Goal: Task Accomplishment & Management: Complete application form

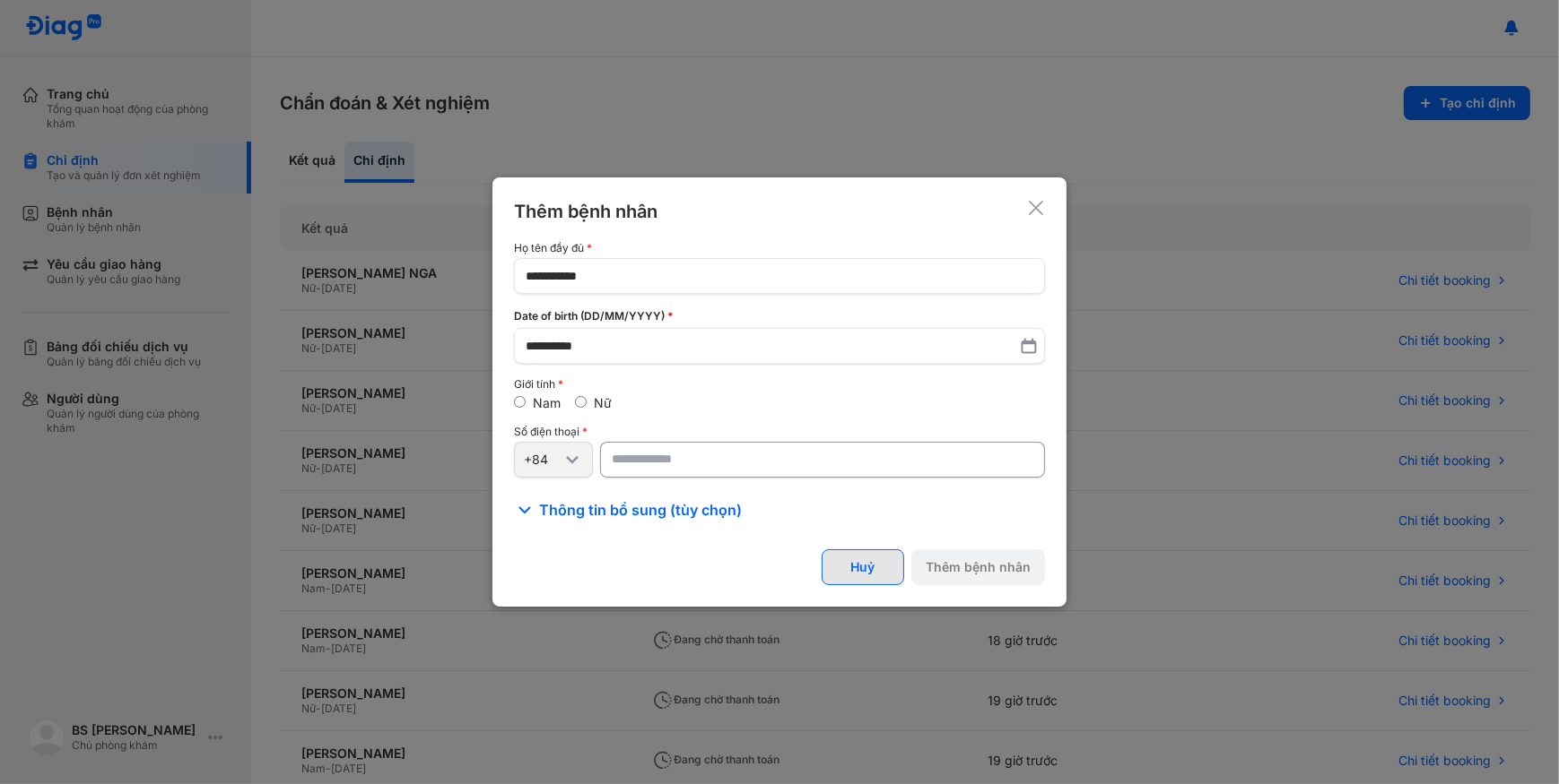
click at [878, 570] on button "Huỷ" at bounding box center [862, 567] width 83 height 36
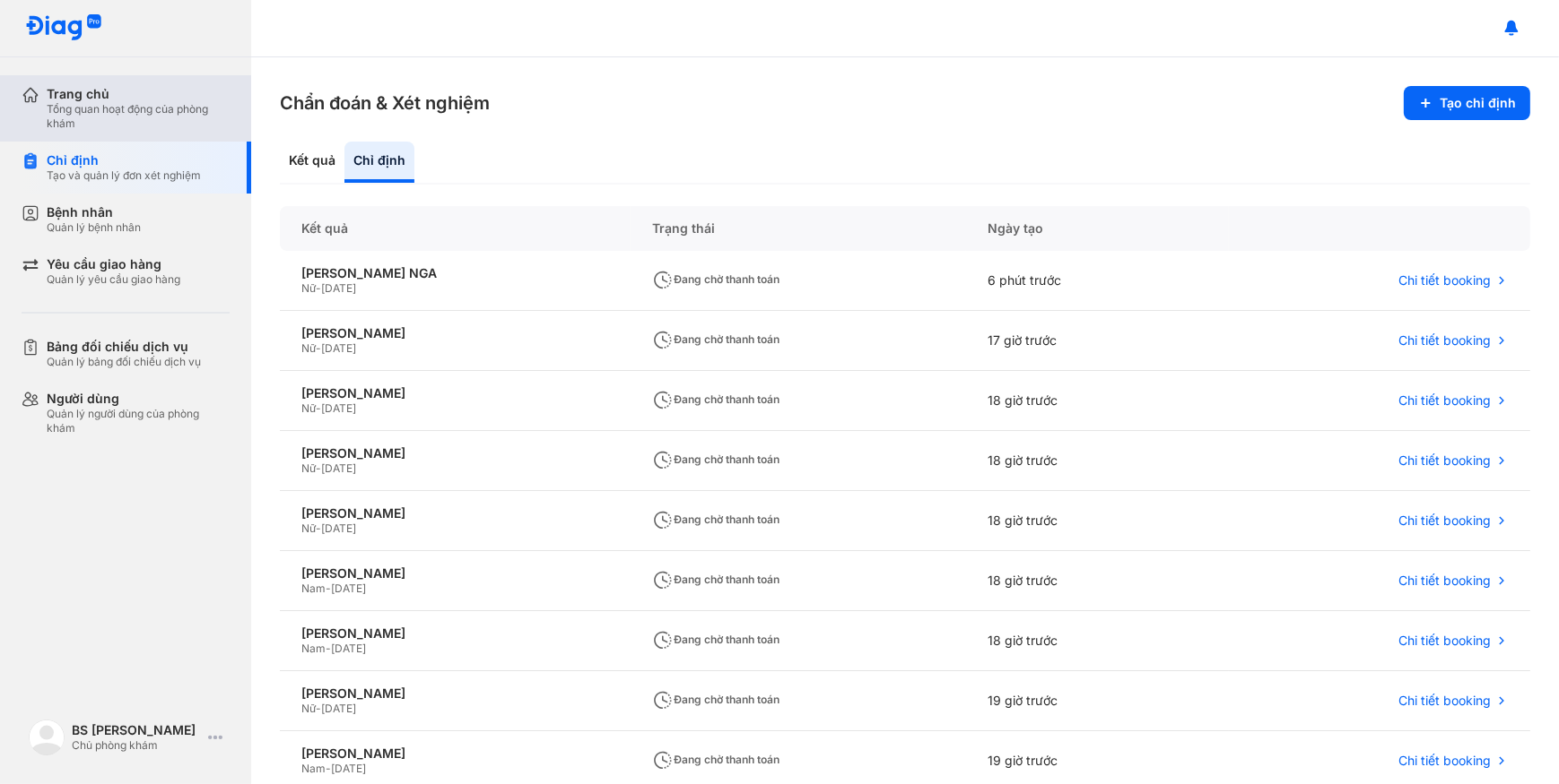
click at [146, 109] on div "Tổng quan hoạt động của phòng khám" at bounding box center [138, 116] width 183 height 28
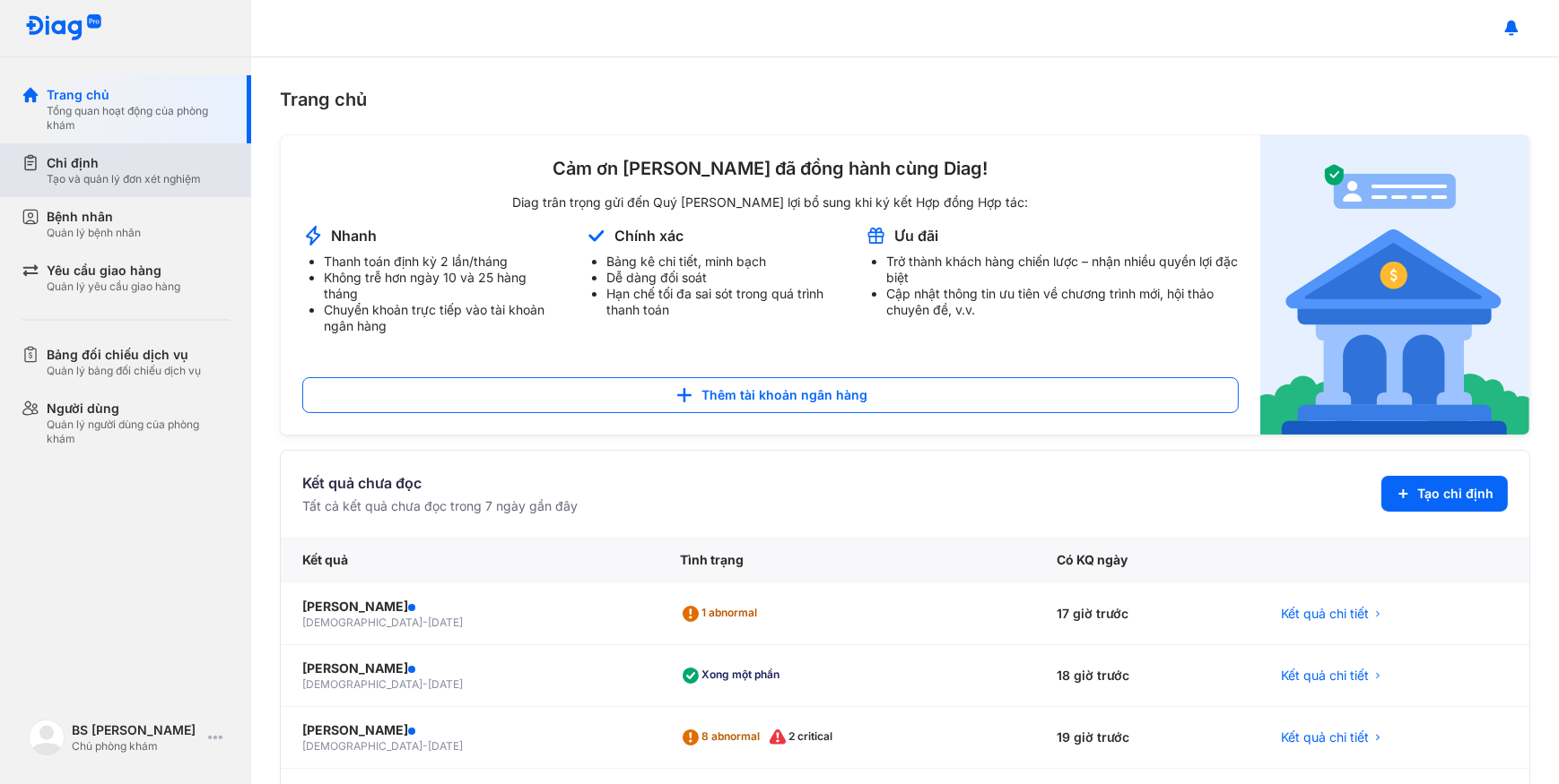
click at [76, 183] on div "Tạo và quản lý đơn xét nghiệm" at bounding box center [124, 179] width 155 height 15
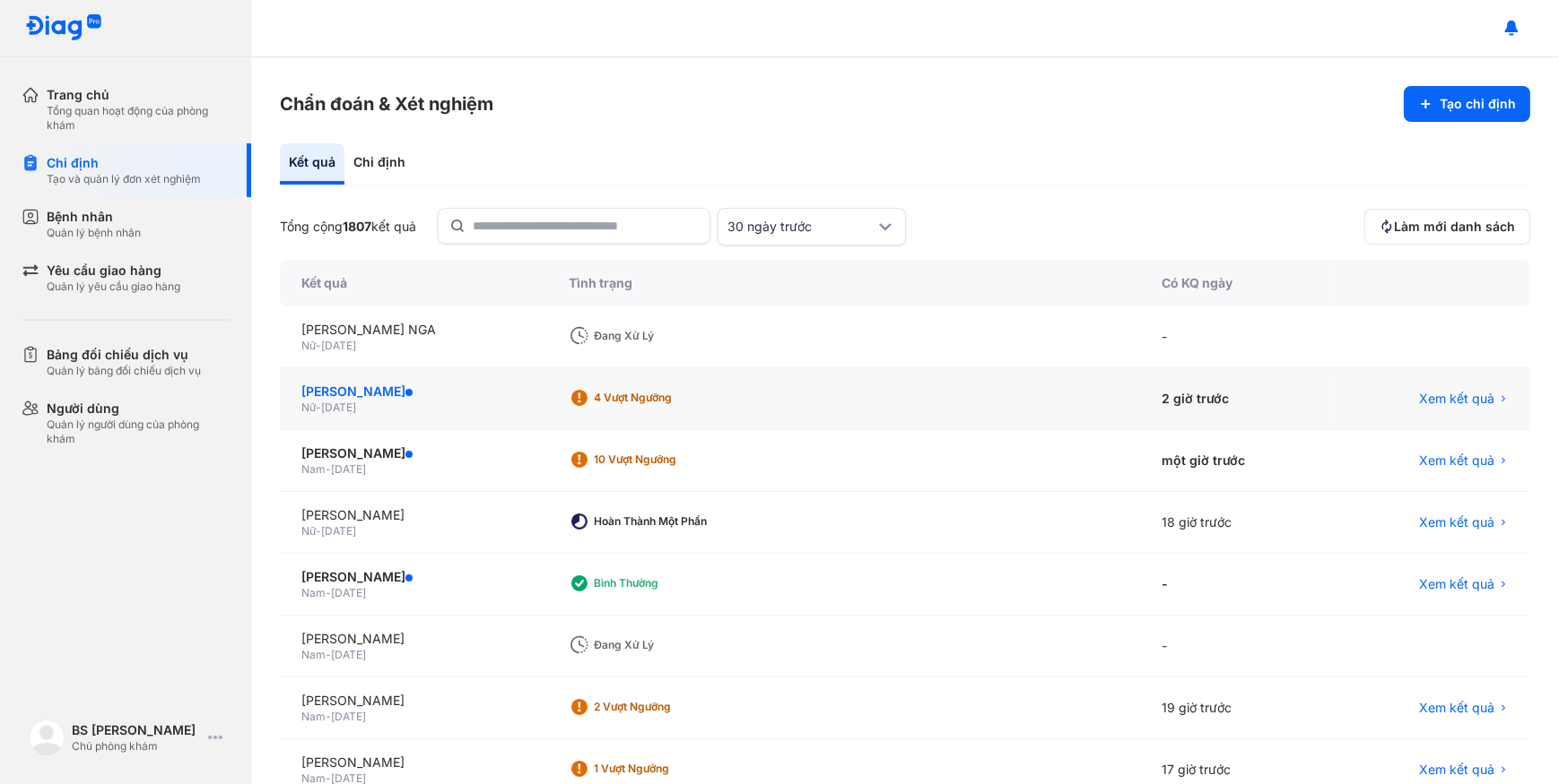
click at [519, 396] on div "NGUYỄN THỊ NGỌC BÍCH" at bounding box center [414, 391] width 224 height 18
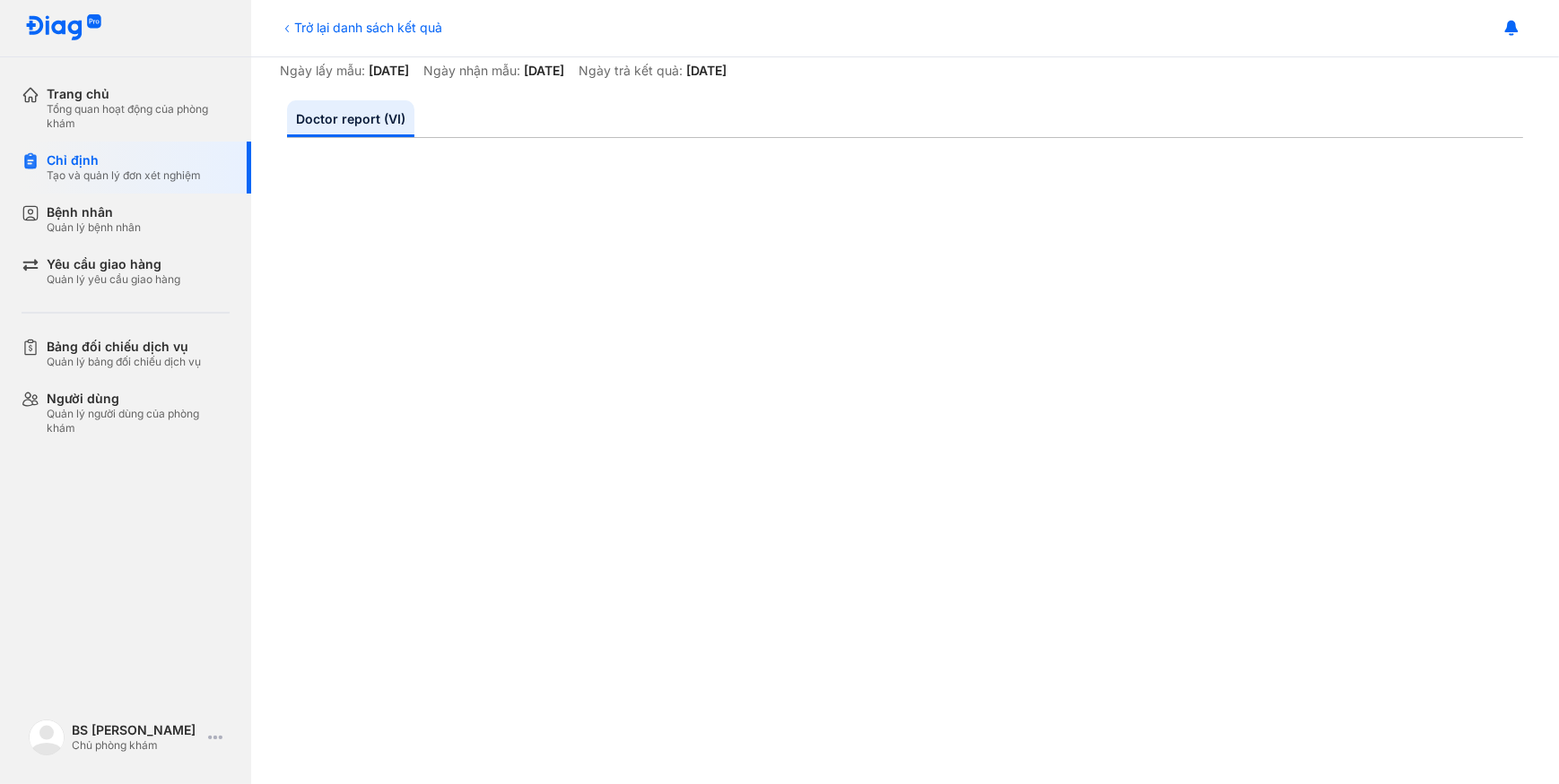
scroll to position [326, 0]
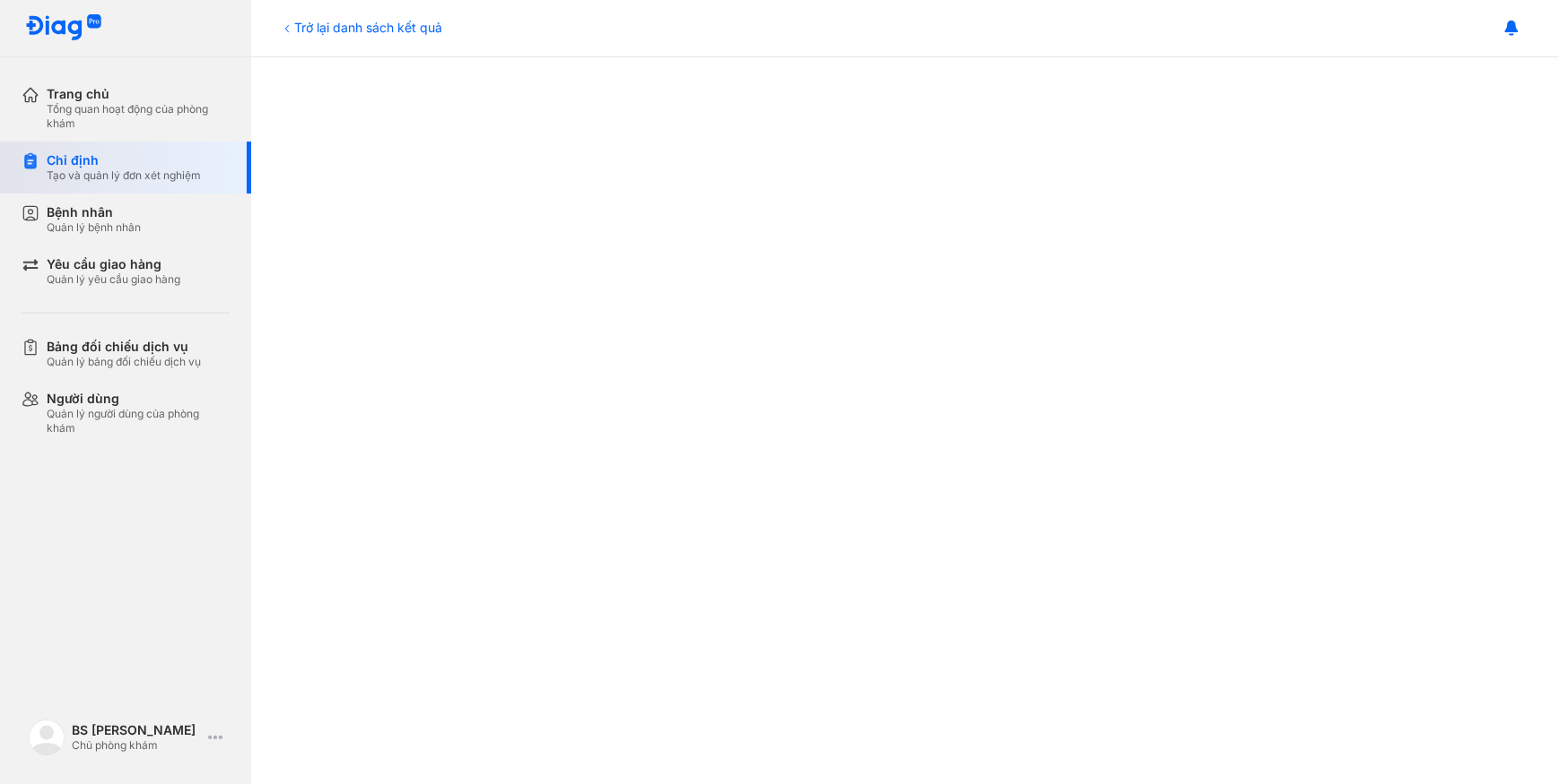
click at [95, 168] on div "Tạo và quản lý đơn xét nghiệm" at bounding box center [124, 175] width 155 height 15
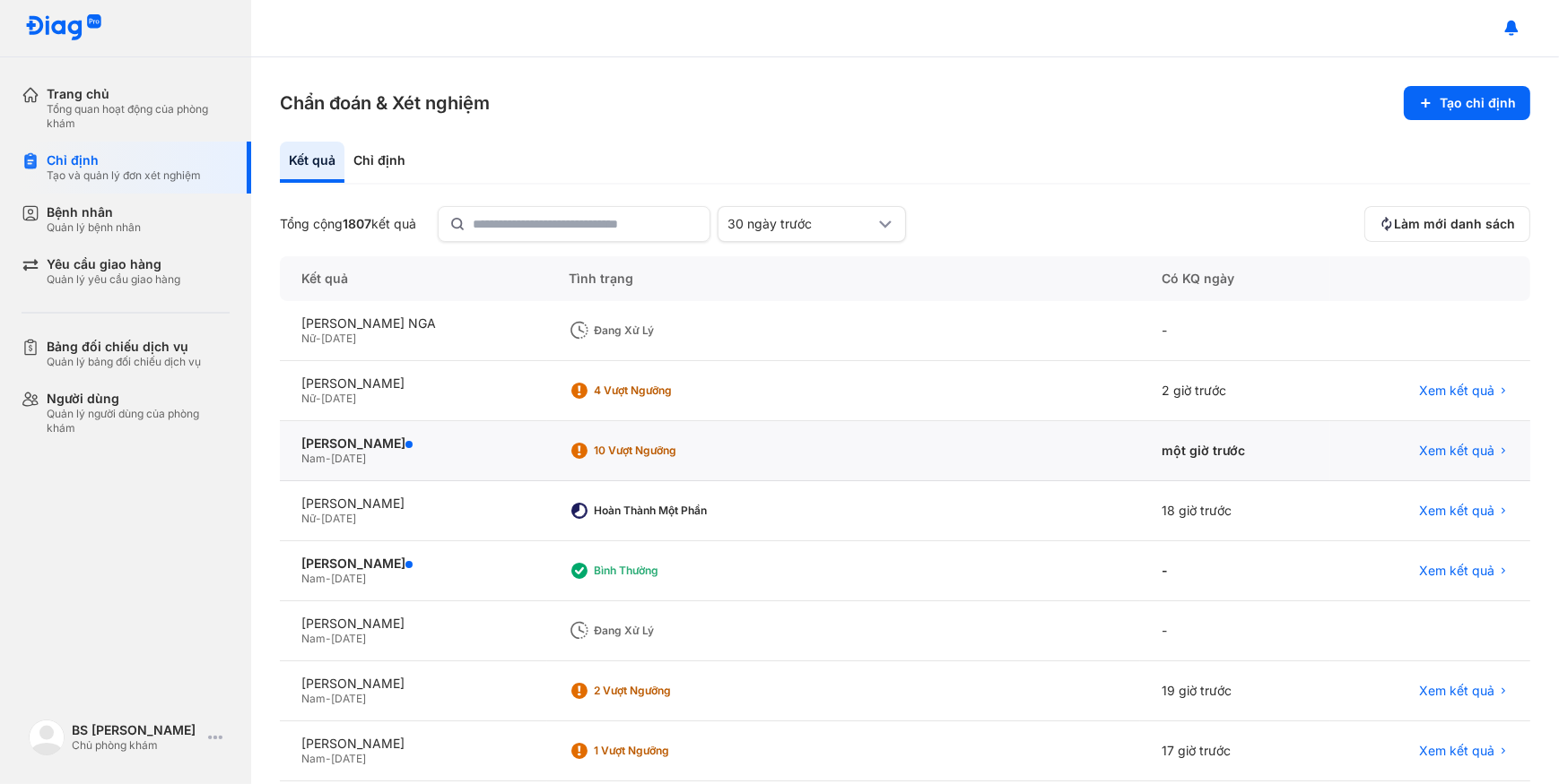
click at [404, 454] on div "Nam - 10/10/1972" at bounding box center [414, 458] width 224 height 15
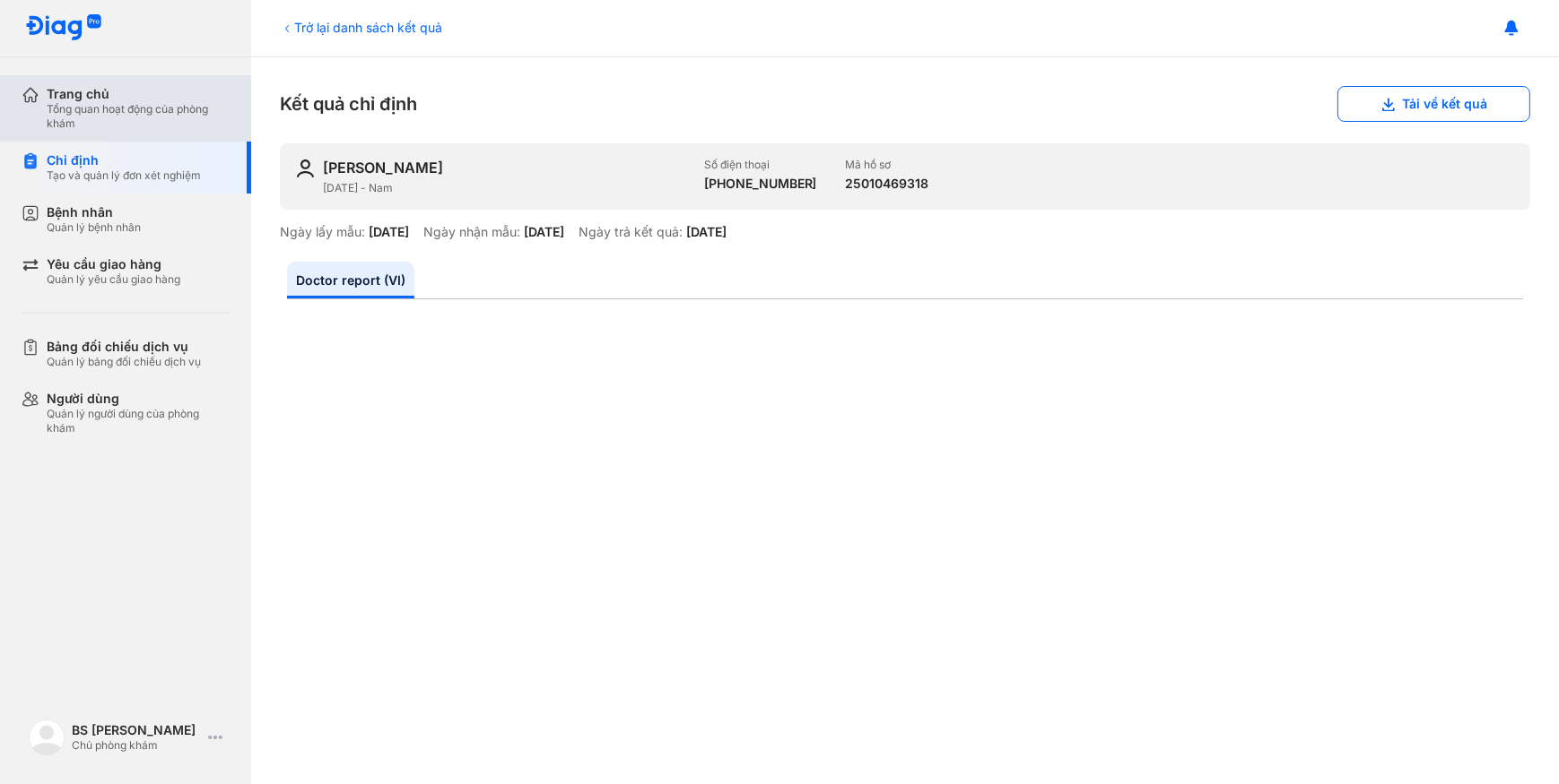
click at [144, 106] on div "Tổng quan hoạt động của phòng khám" at bounding box center [138, 116] width 183 height 28
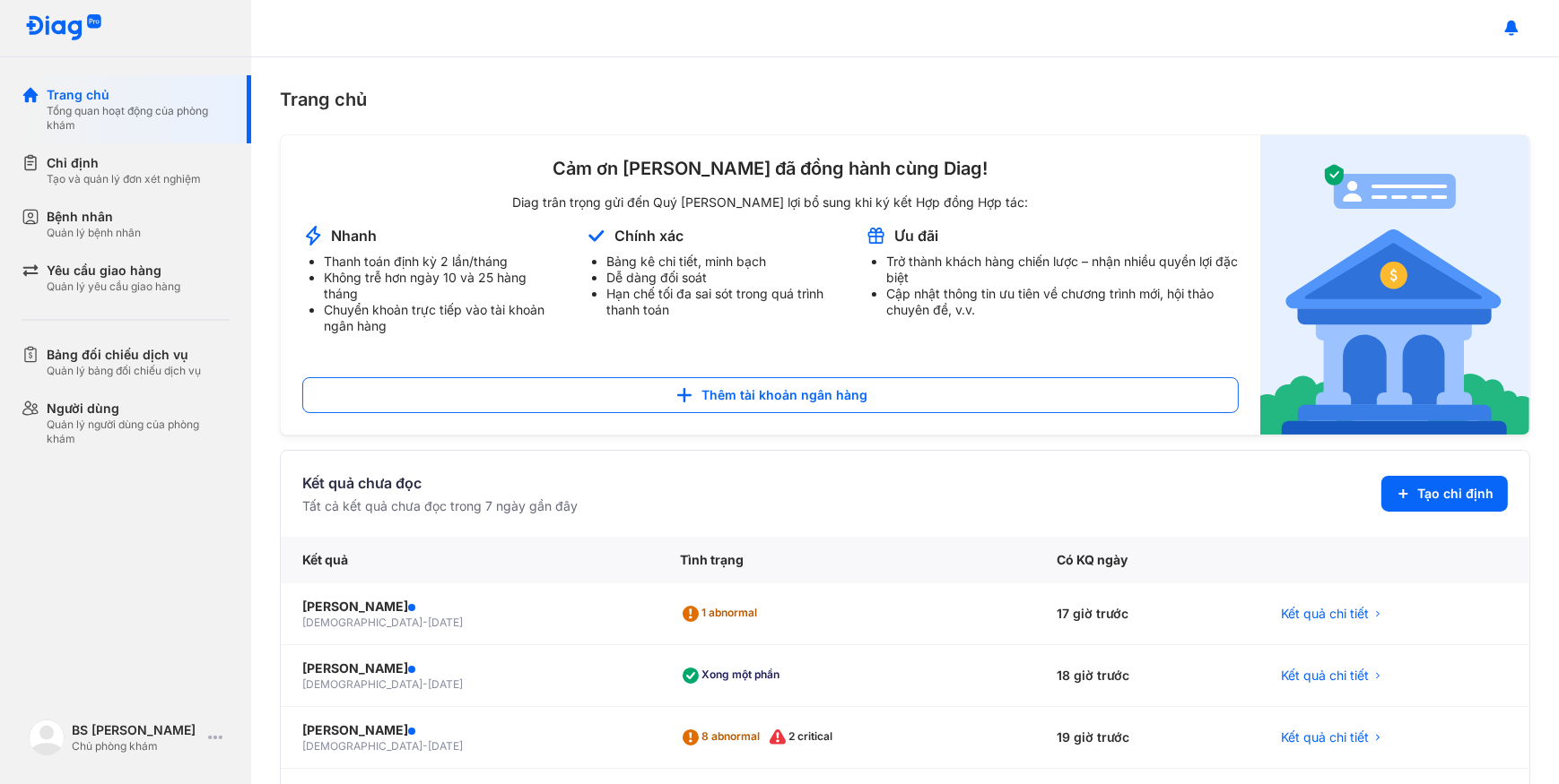
click at [1446, 511] on section "Kết quả chưa đọc Tất cả kết quả chưa đọc trong 7 ngày gần đây Tạo chỉ định" at bounding box center [905, 494] width 1206 height 43
click at [1396, 500] on icon at bounding box center [1402, 493] width 15 height 15
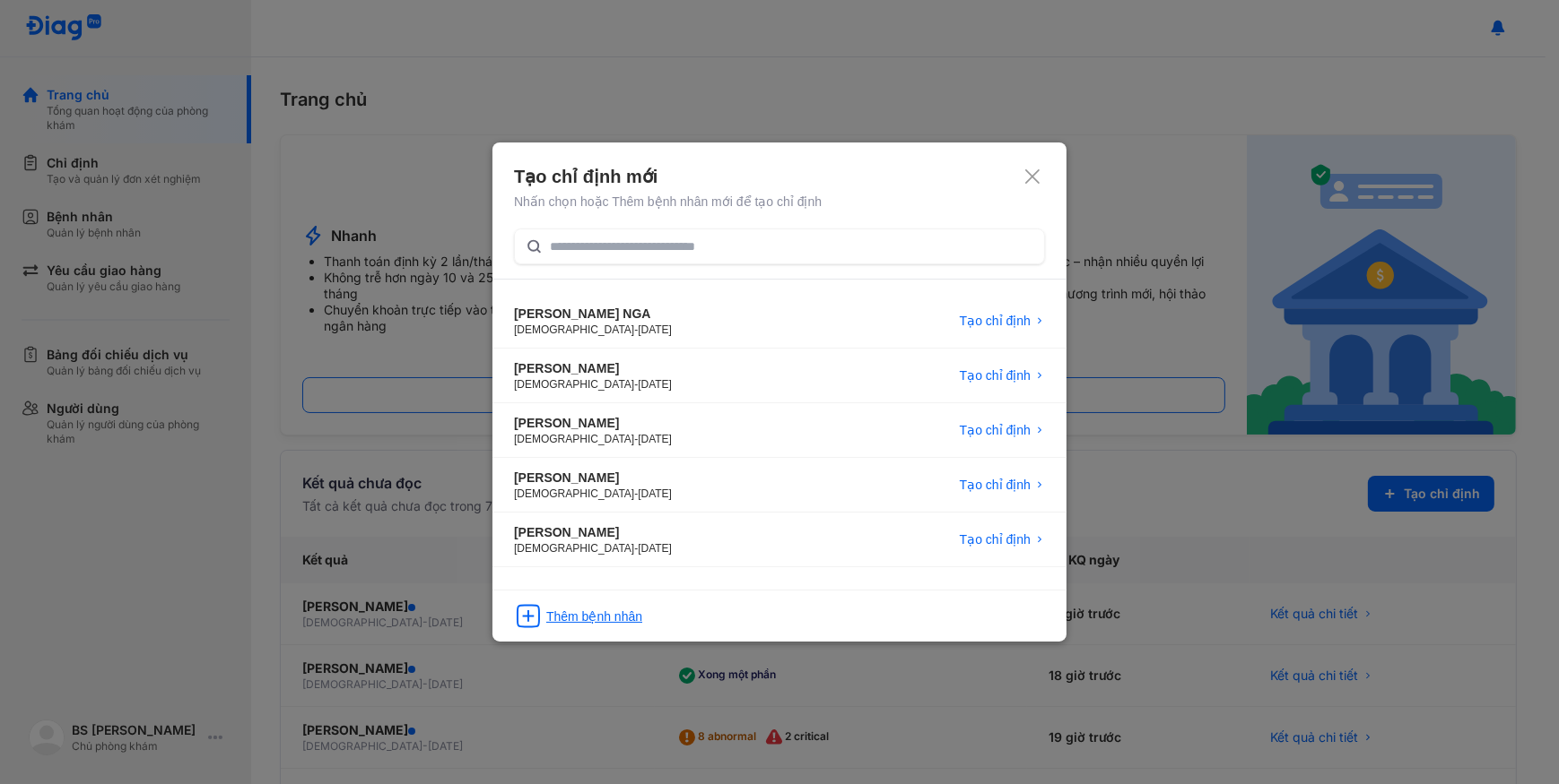
click at [644, 606] on div "Thêm bệnh nhân" at bounding box center [780, 610] width 574 height 41
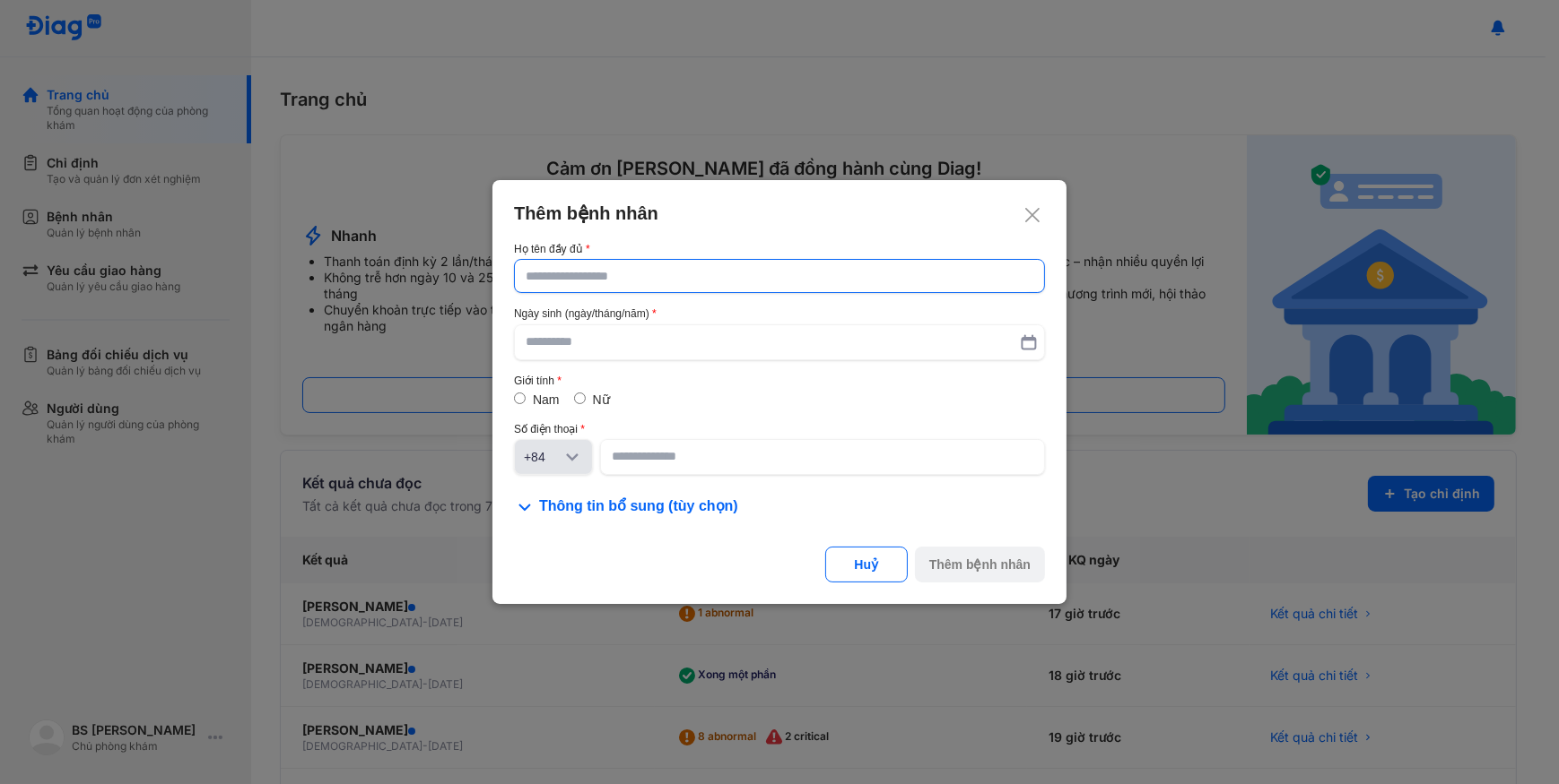
click at [690, 278] on input "text" at bounding box center [780, 275] width 508 height 32
paste input "**********"
type input "**********"
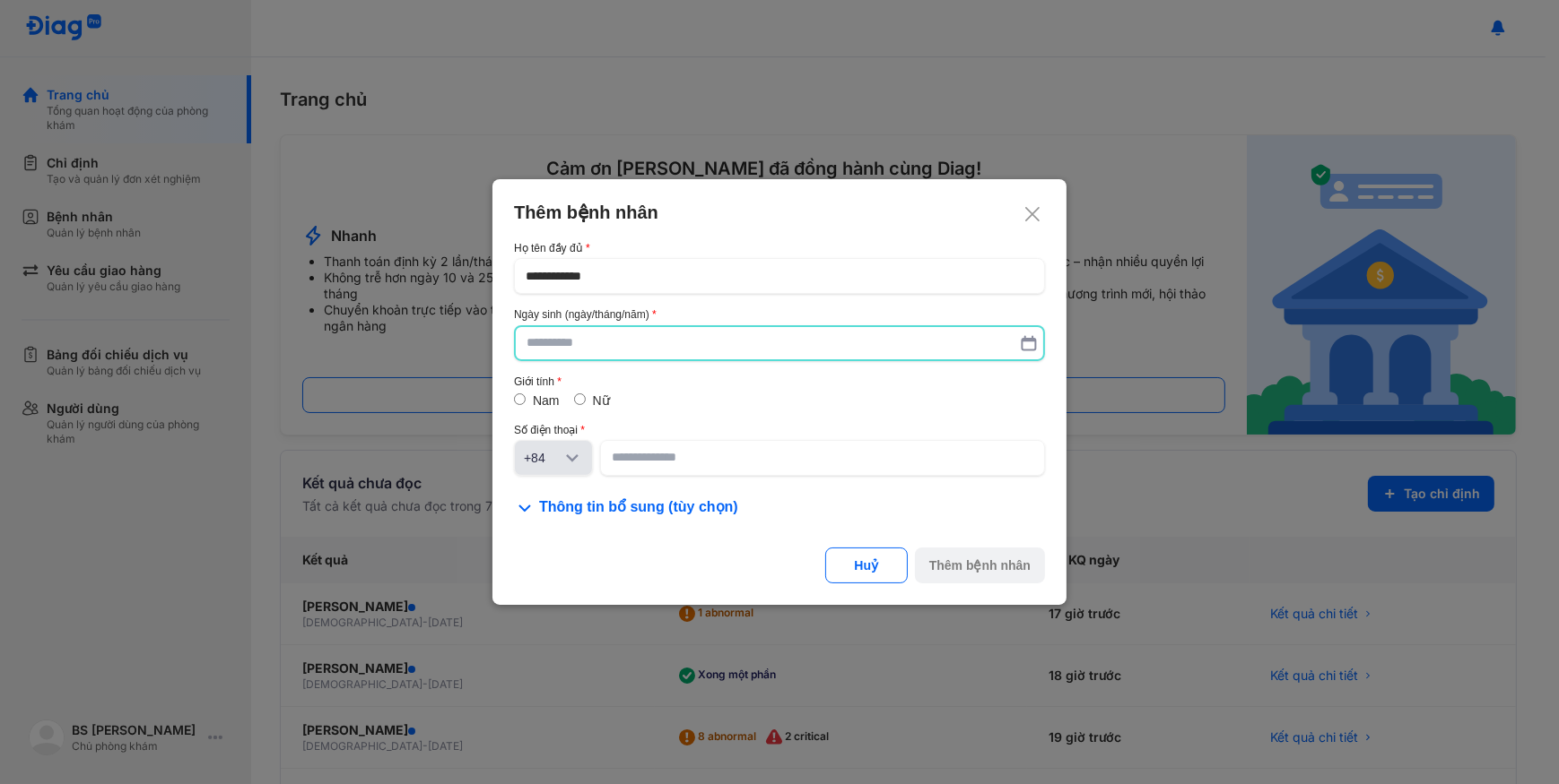
paste input "**********"
type input "**********"
click at [764, 462] on input at bounding box center [821, 458] width 421 height 32
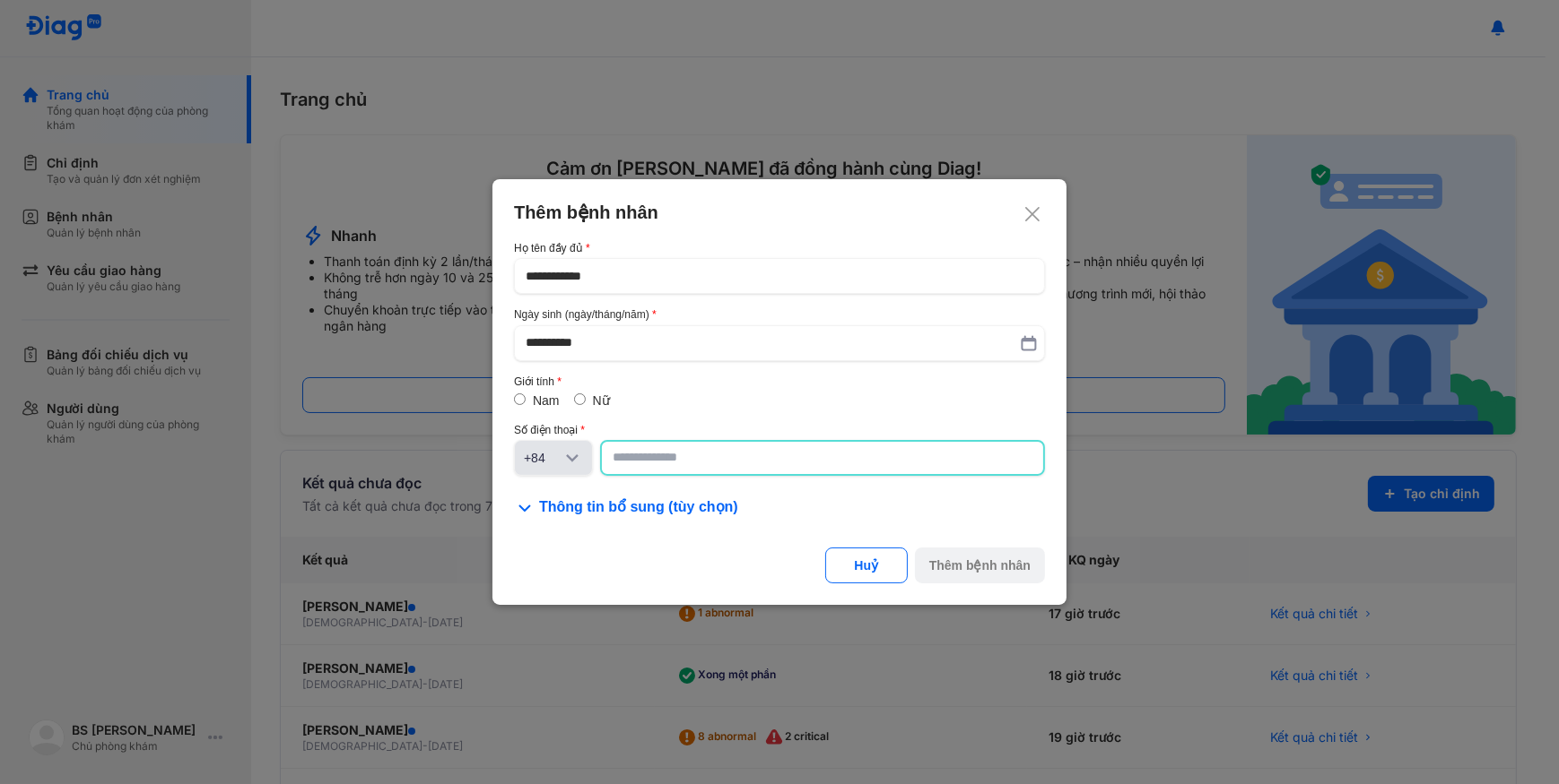
click at [760, 459] on input at bounding box center [821, 457] width 419 height 32
paste input "**********"
type input "**********"
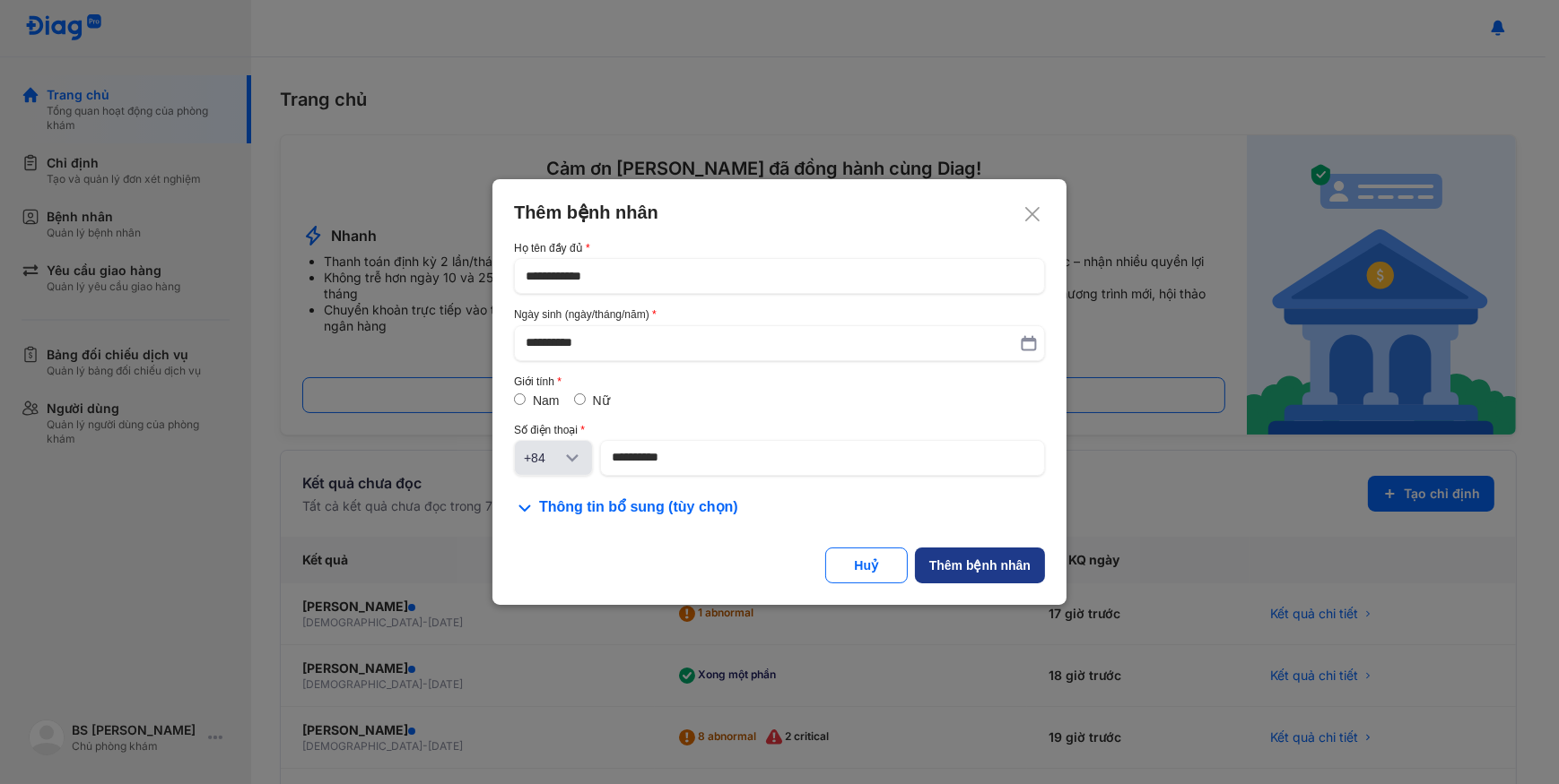
click at [976, 566] on div "Thêm bệnh nhân" at bounding box center [980, 565] width 101 height 18
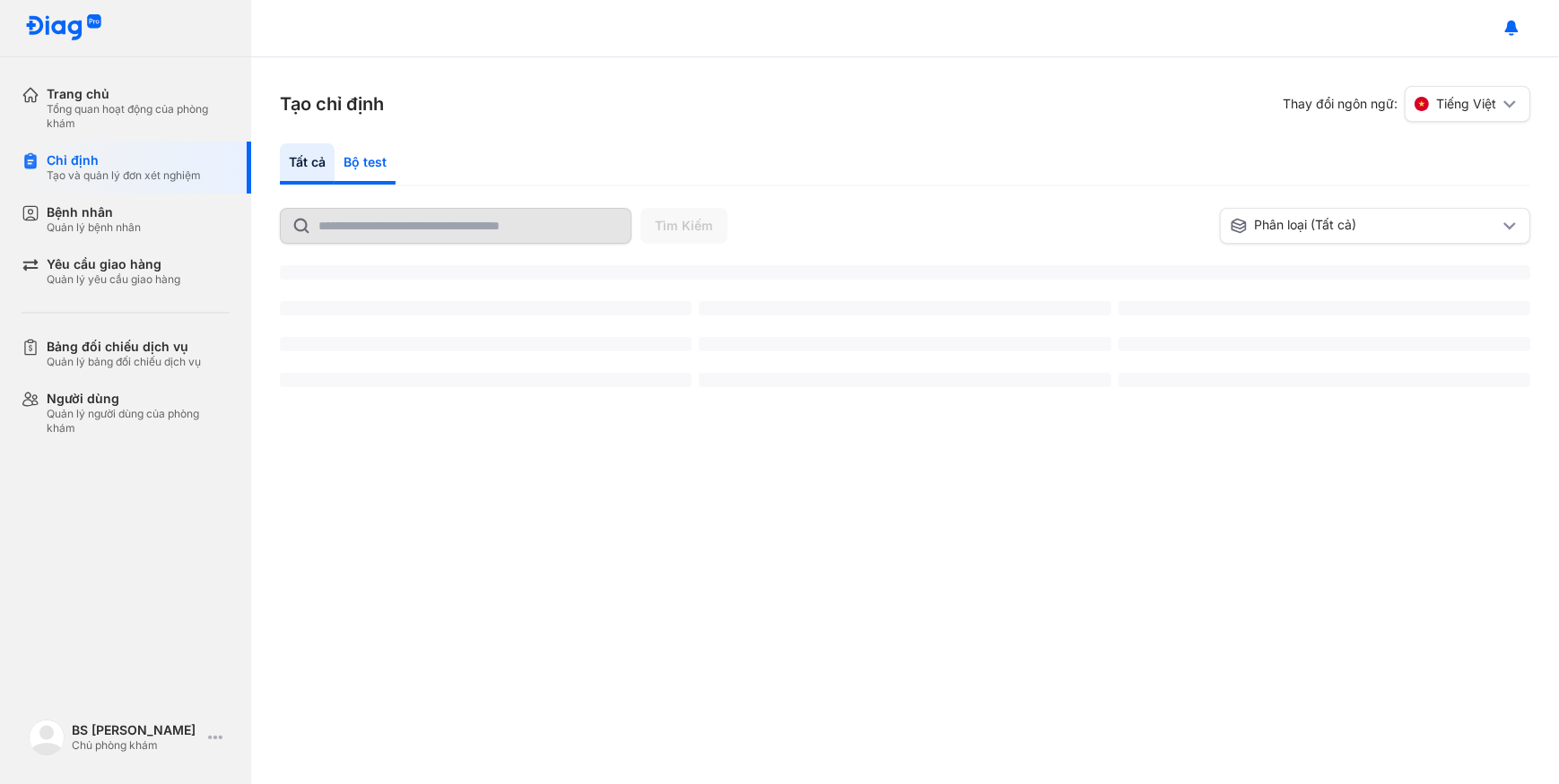
click at [355, 166] on div "Bộ test" at bounding box center [365, 163] width 61 height 41
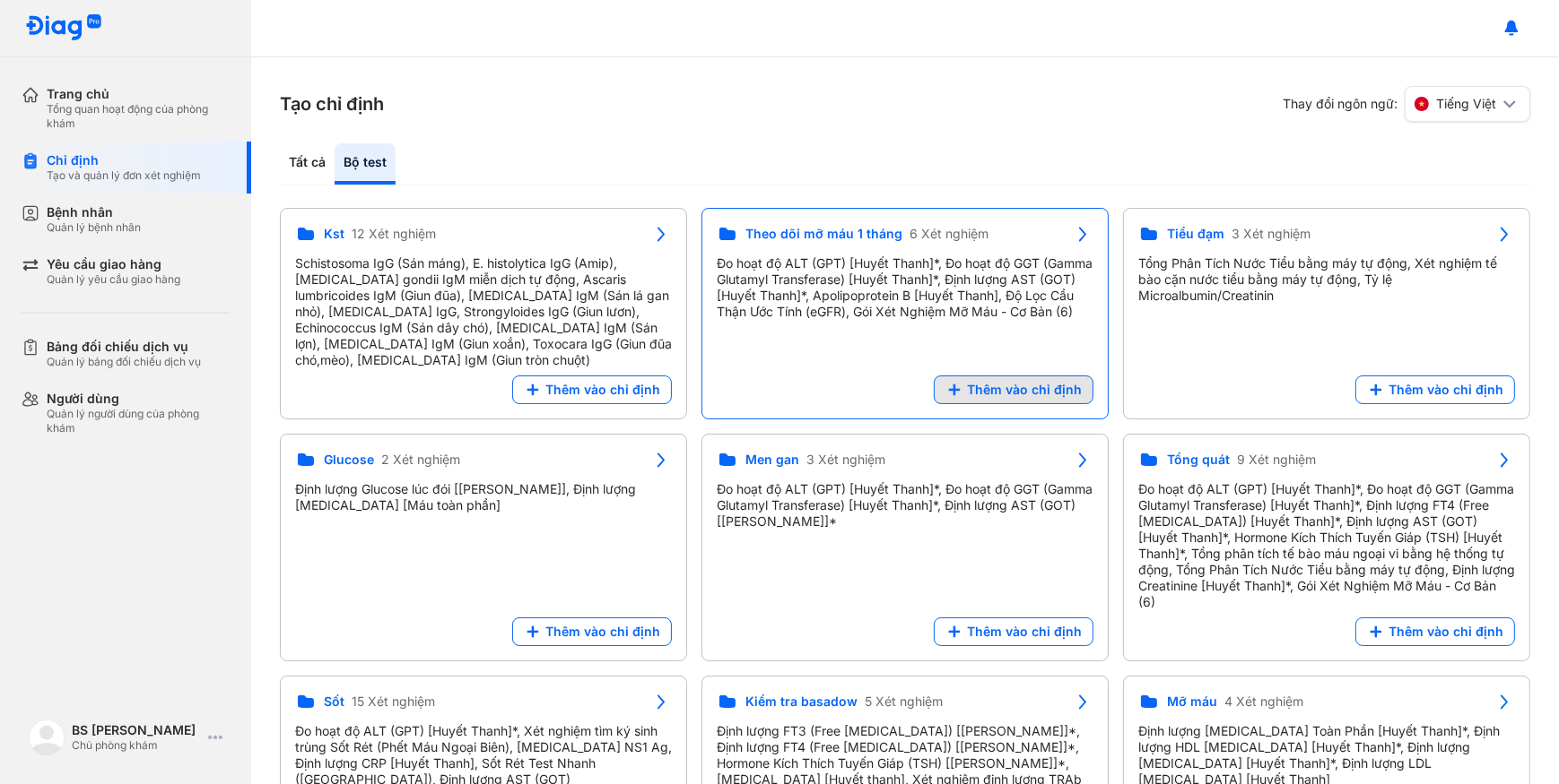
click at [1042, 377] on button "Thêm vào chỉ định" at bounding box center [1013, 389] width 160 height 28
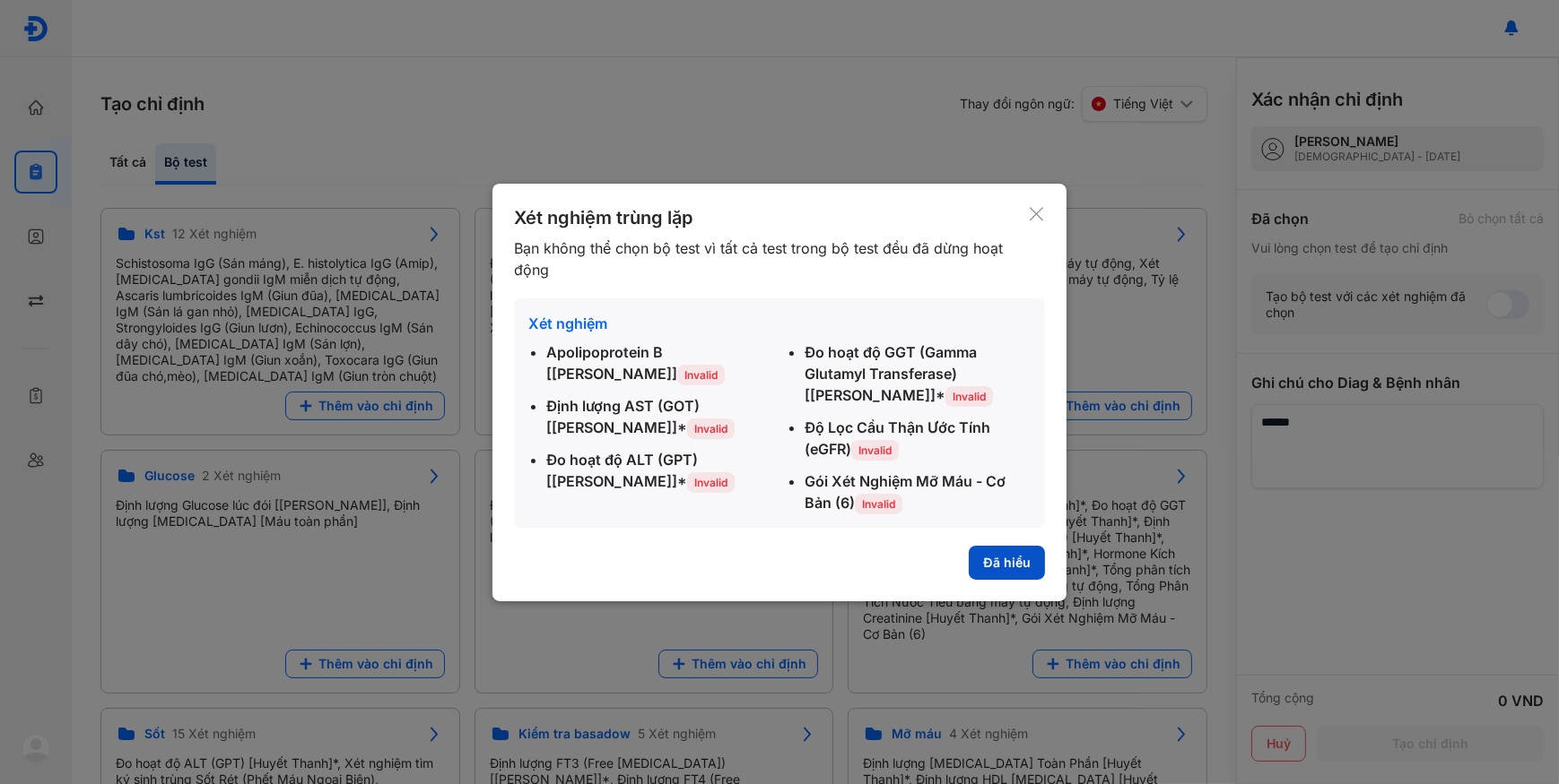
click at [1011, 566] on button "Đã hiểu" at bounding box center [1006, 562] width 76 height 34
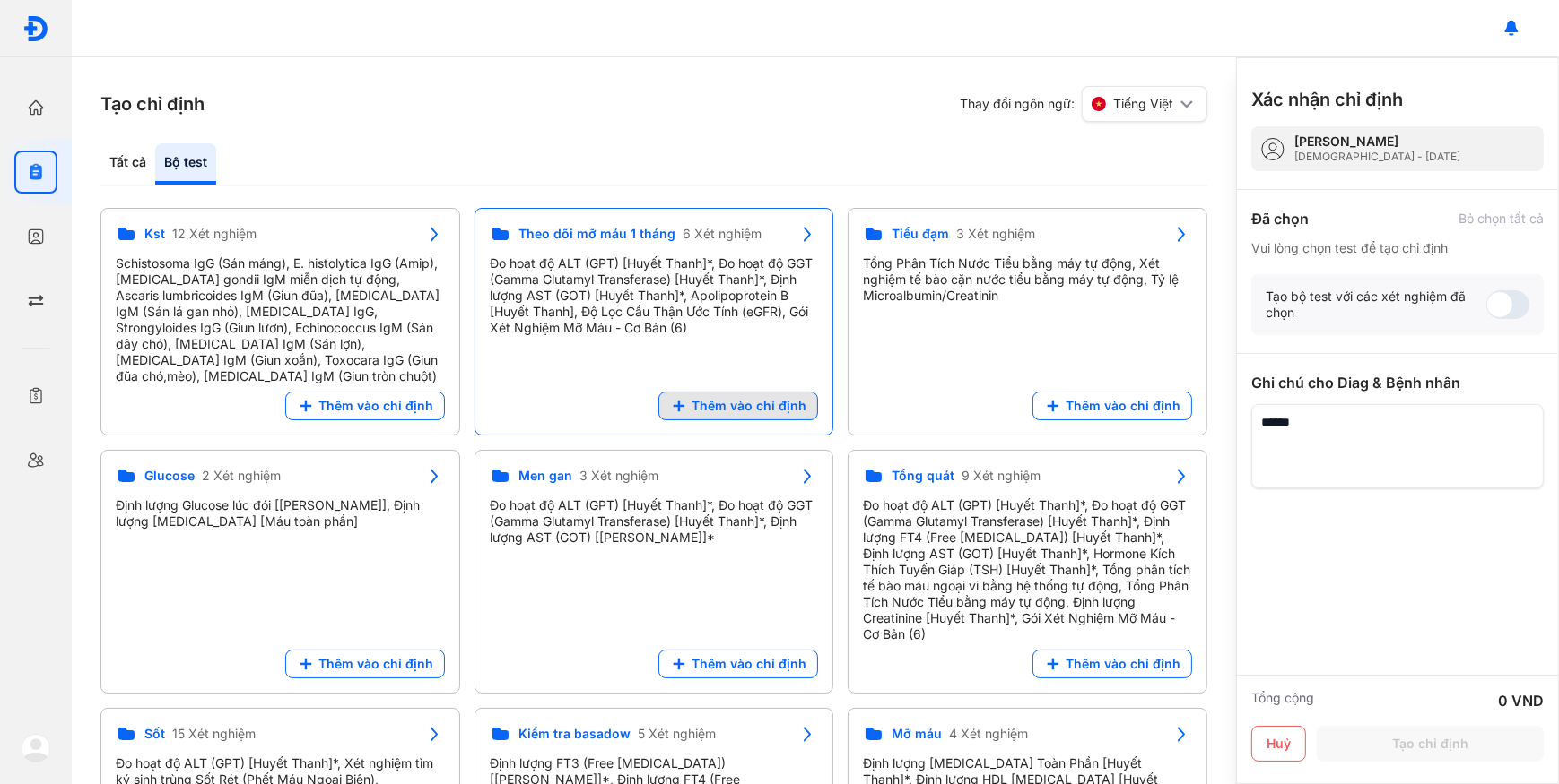
click at [735, 412] on span "Thêm vào chỉ định" at bounding box center [749, 406] width 115 height 17
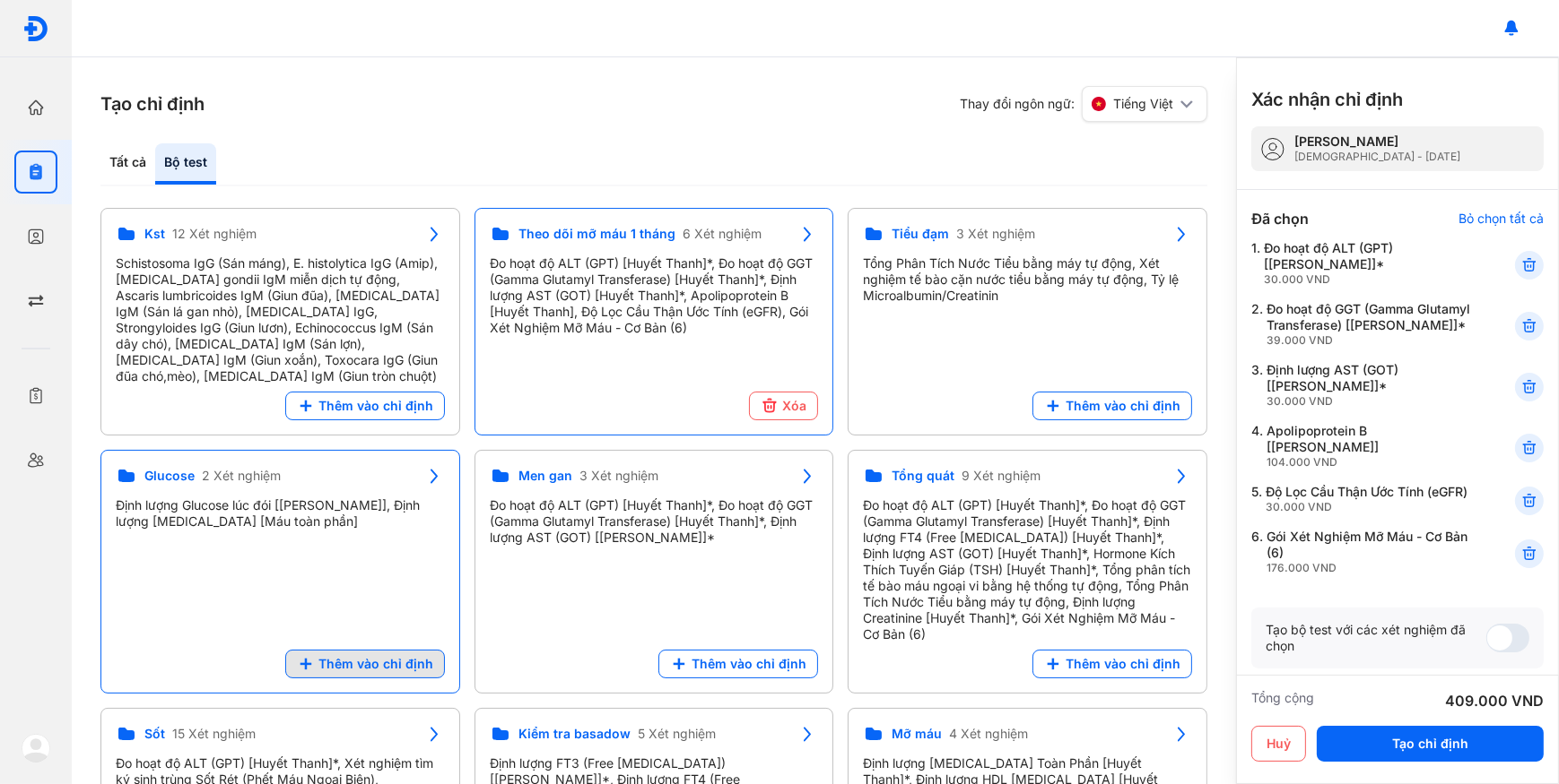
click at [365, 657] on span "Thêm vào chỉ định" at bounding box center [376, 664] width 115 height 17
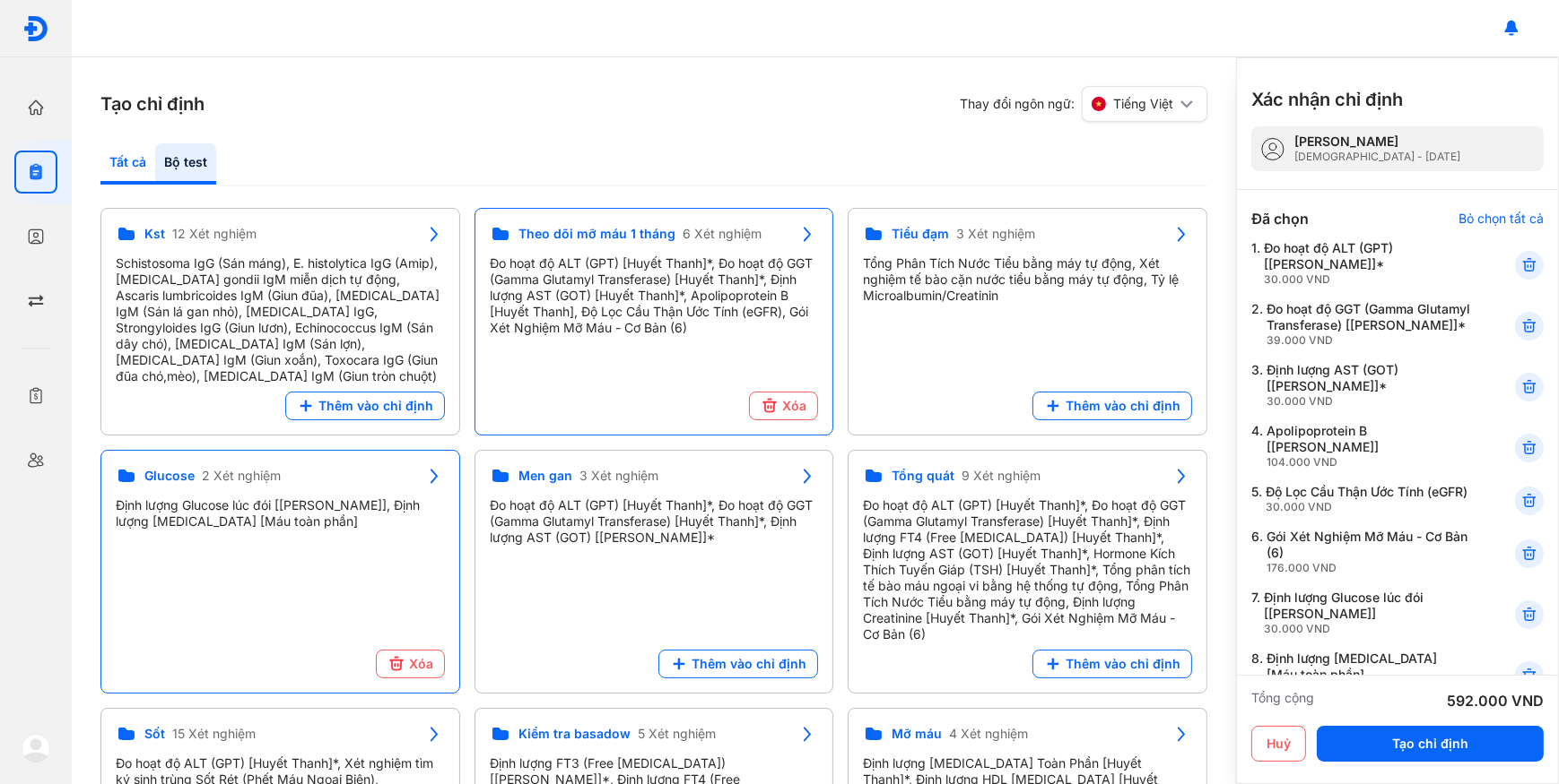
drag, startPoint x: 134, startPoint y: 173, endPoint x: 149, endPoint y: 179, distance: 16.2
click at [155, 171] on div "Tất cả" at bounding box center [185, 163] width 61 height 41
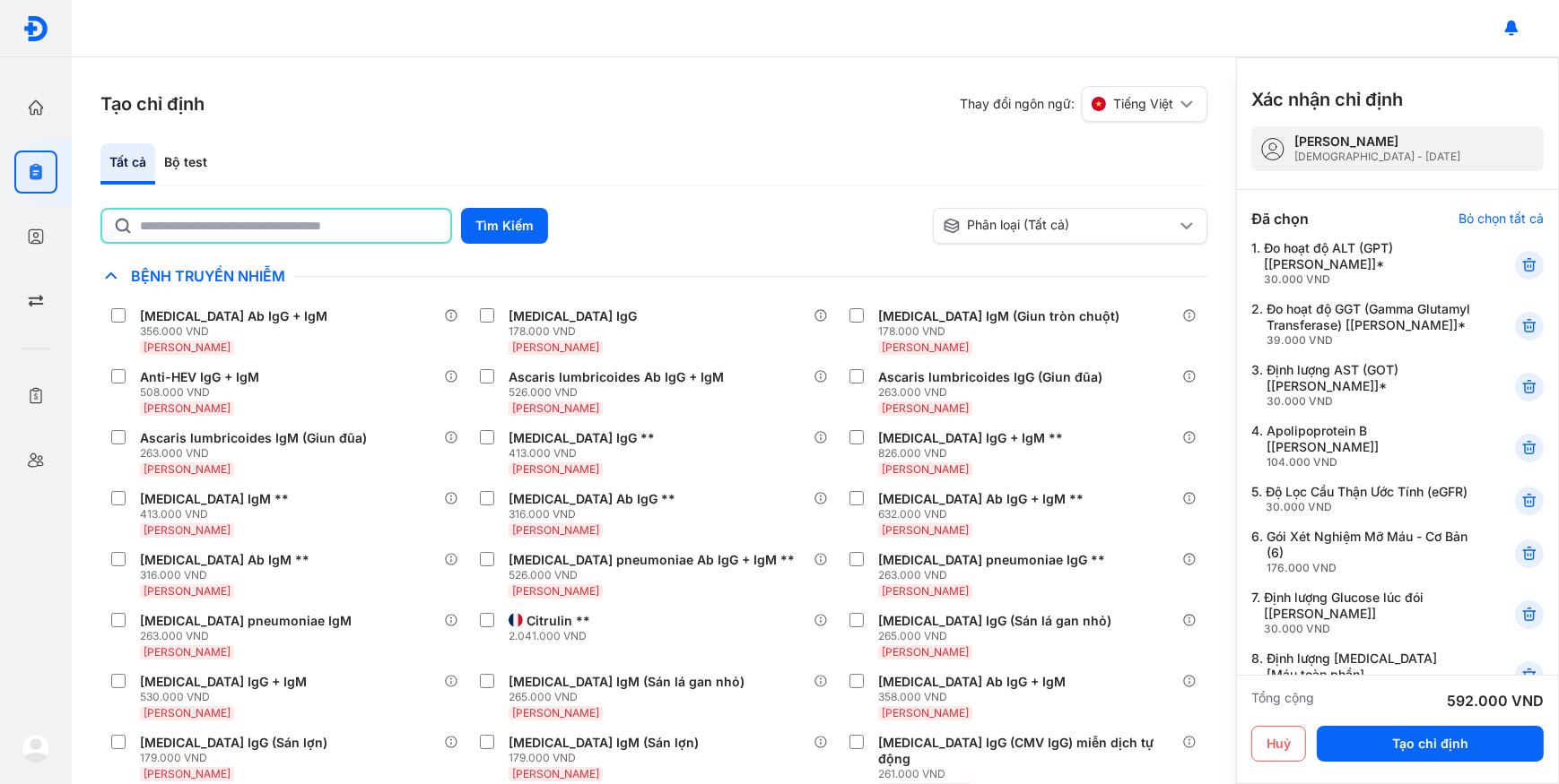
click at [185, 220] on input "text" at bounding box center [290, 226] width 300 height 32
type input "*"
type input "****"
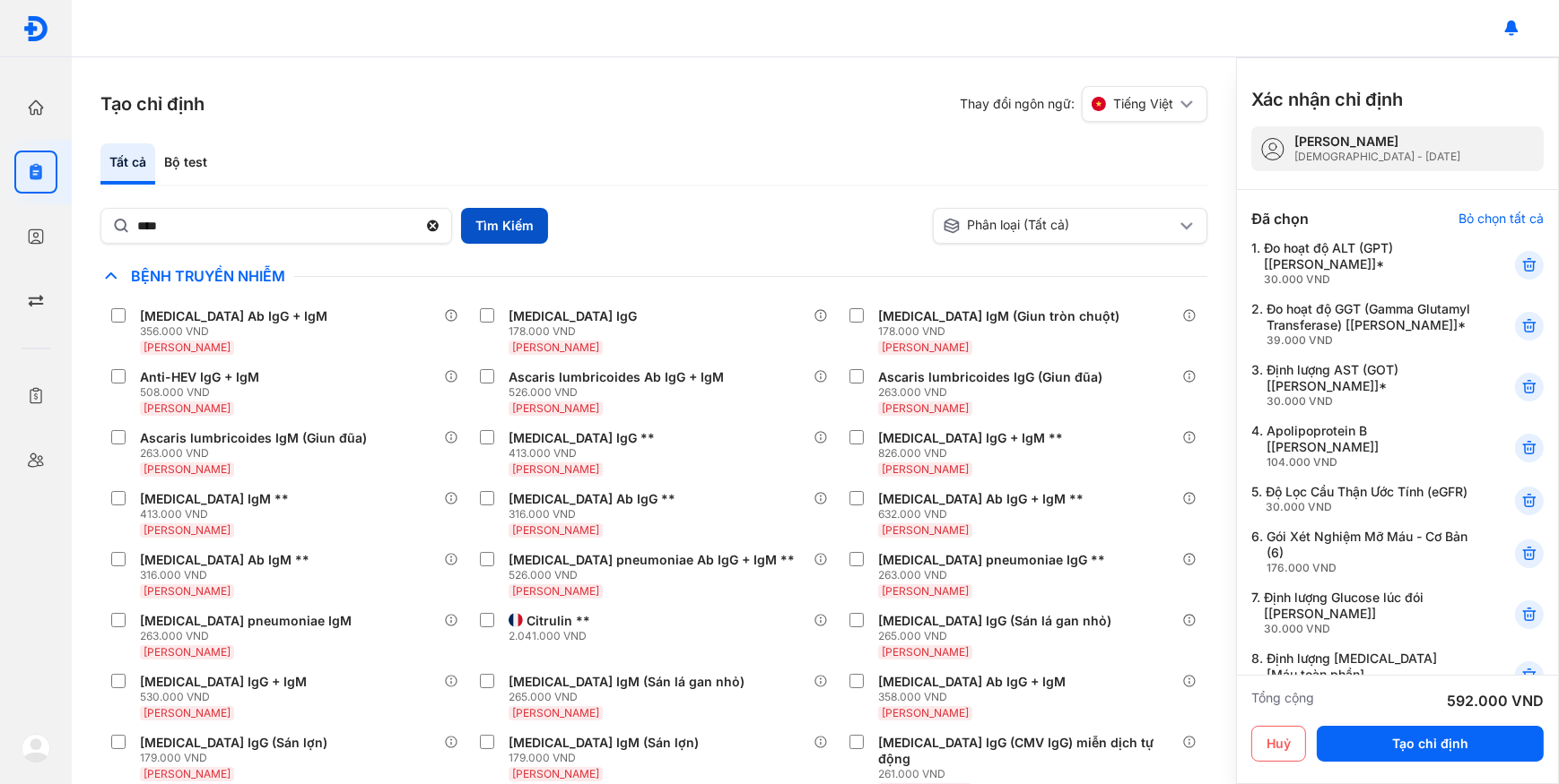
click at [500, 232] on button "Tìm Kiếm" at bounding box center [504, 226] width 87 height 36
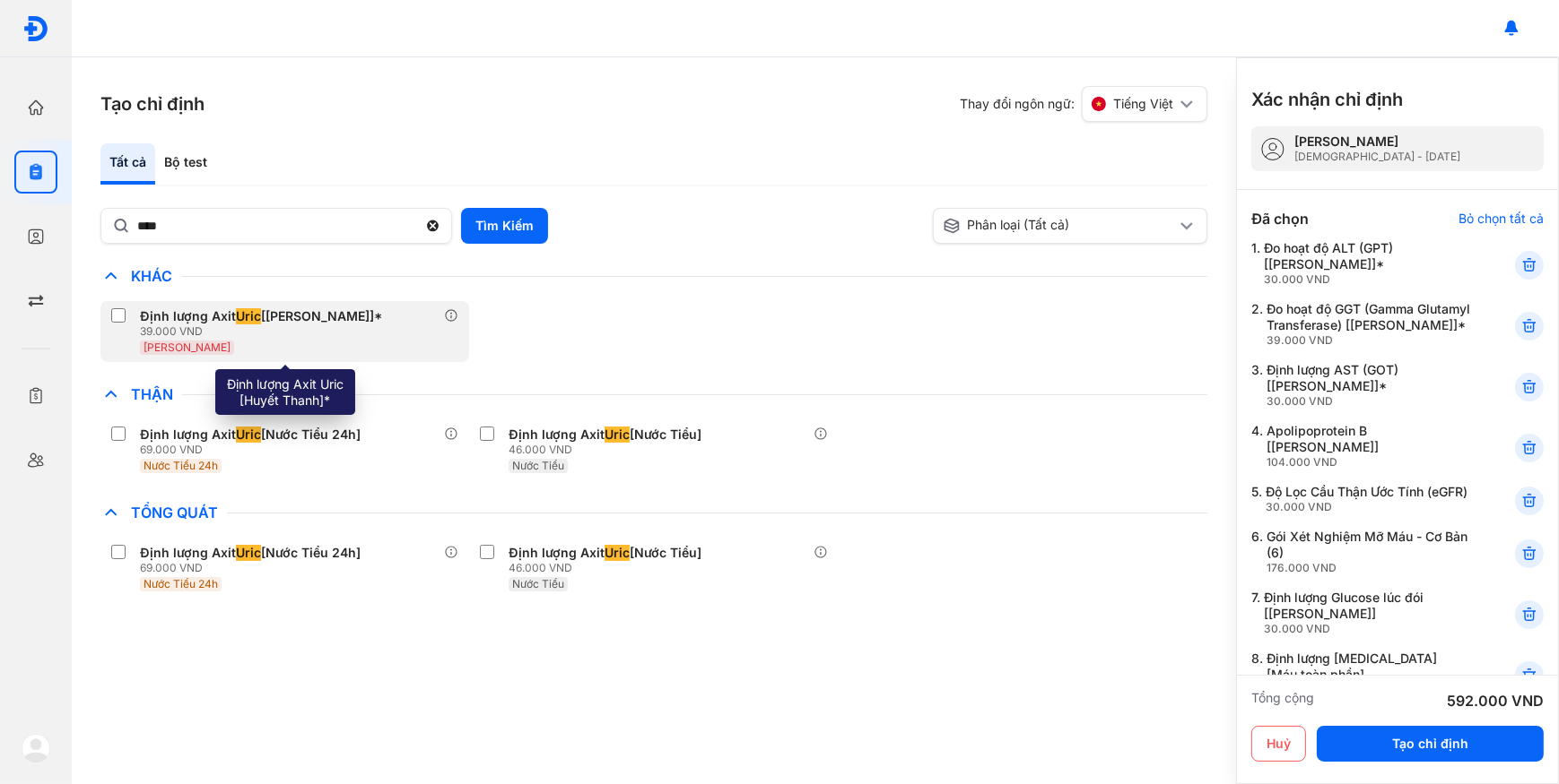
click at [341, 332] on div "39.000 VND" at bounding box center [265, 332] width 249 height 15
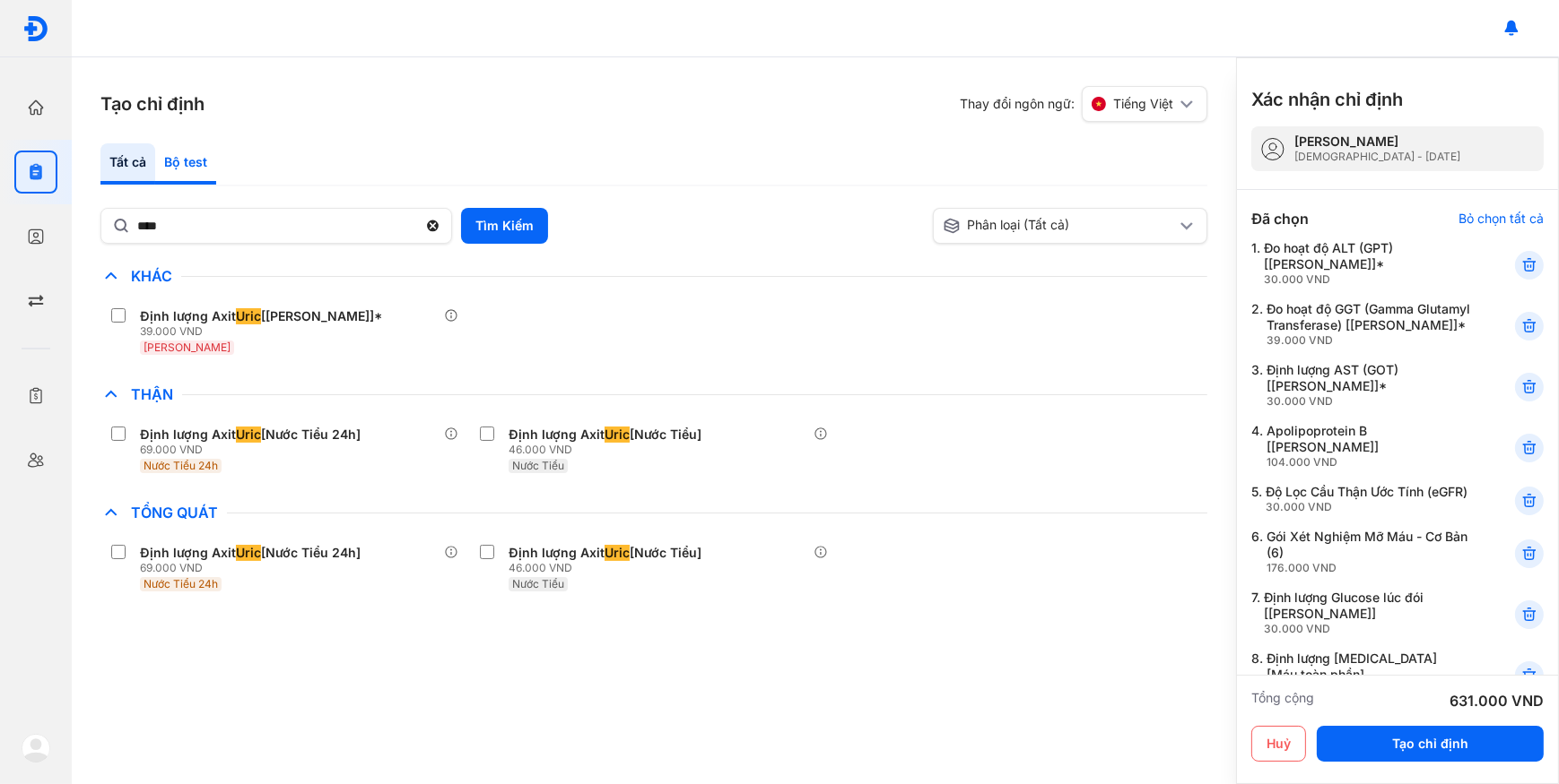
click at [201, 165] on div "Bộ test" at bounding box center [185, 163] width 61 height 41
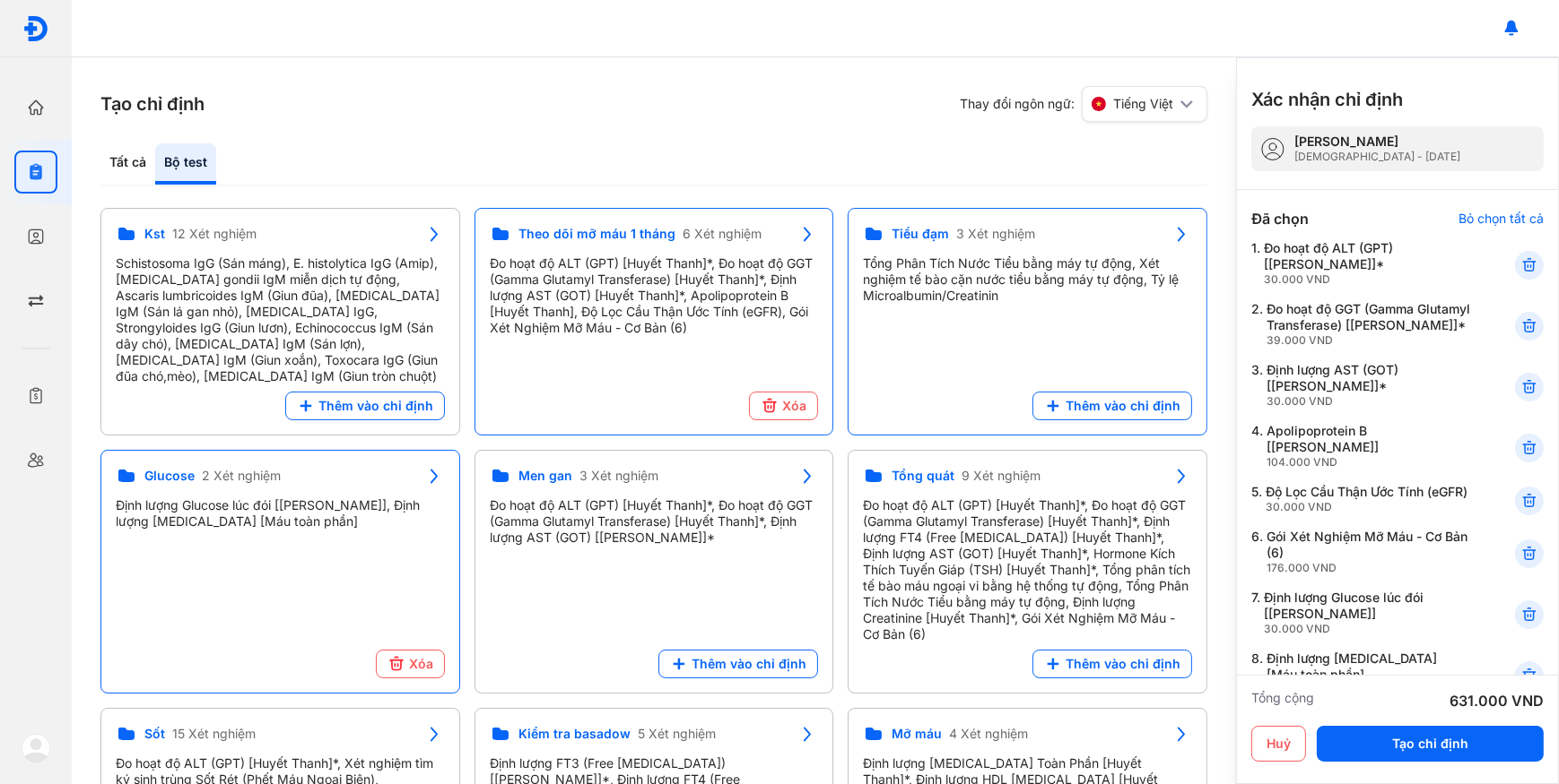
click at [1057, 406] on use at bounding box center [1052, 406] width 9 height 9
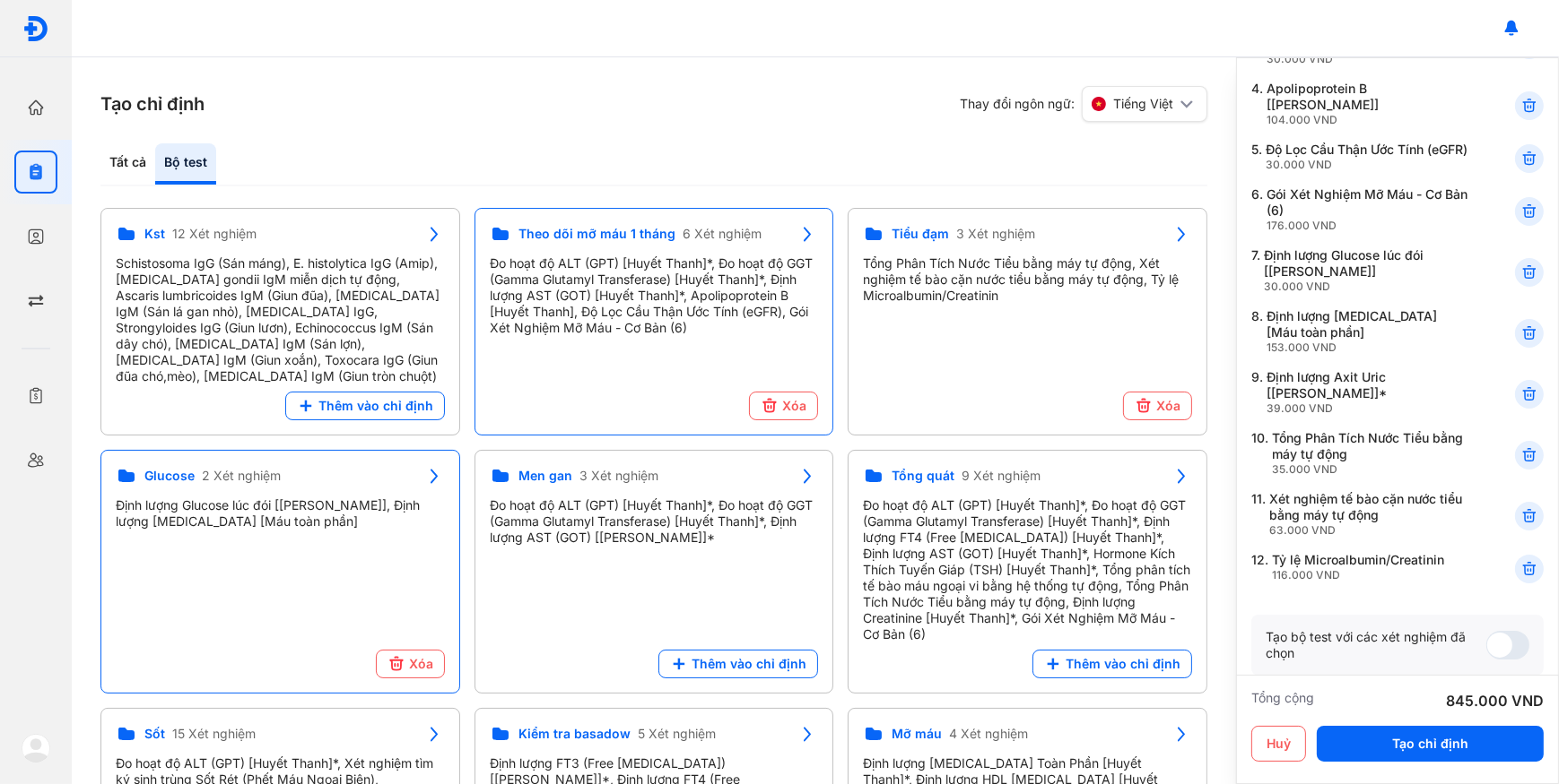
scroll to position [488, 0]
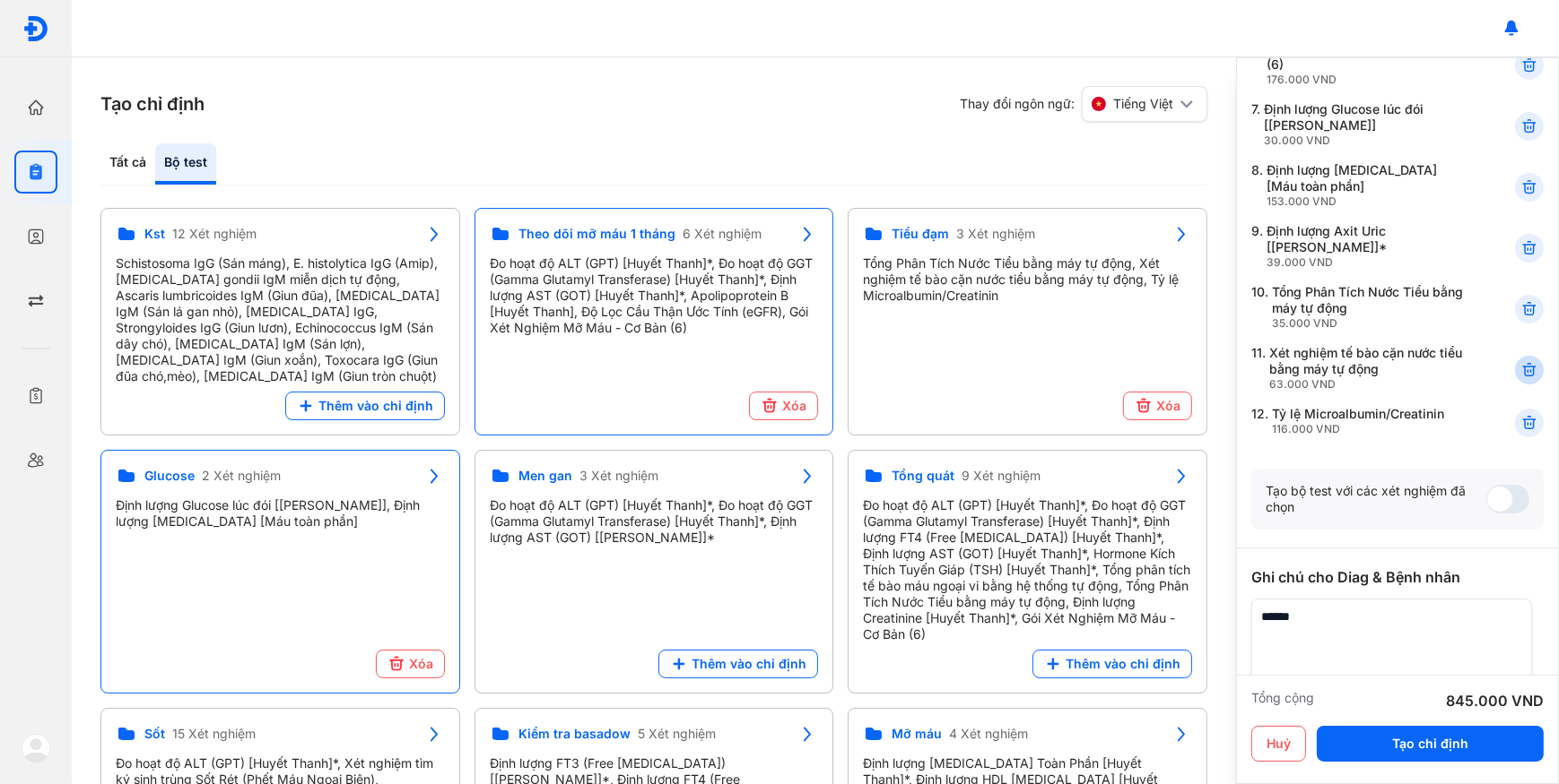
click at [1524, 376] on icon at bounding box center [1529, 370] width 18 height 18
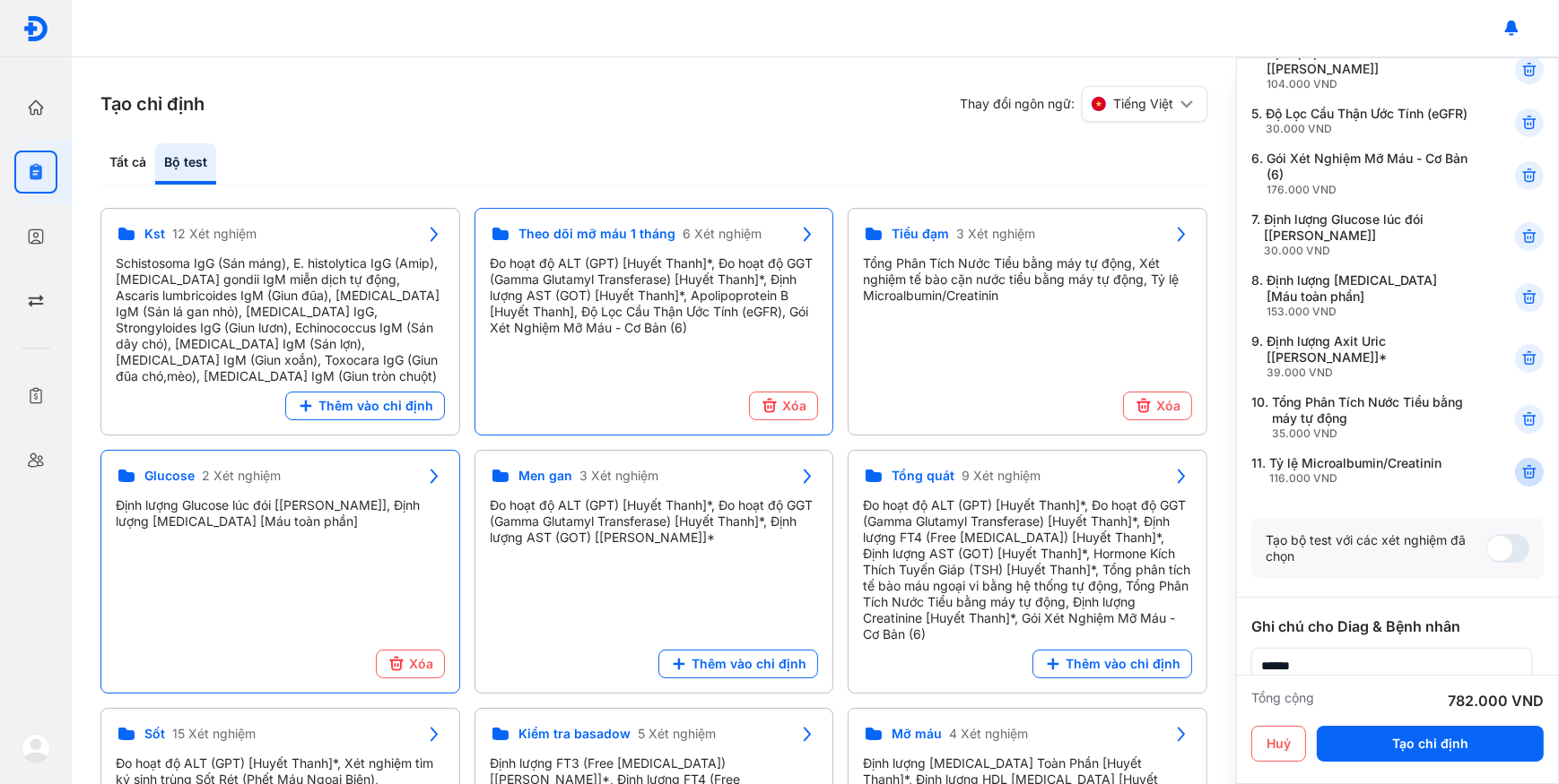
scroll to position [162, 0]
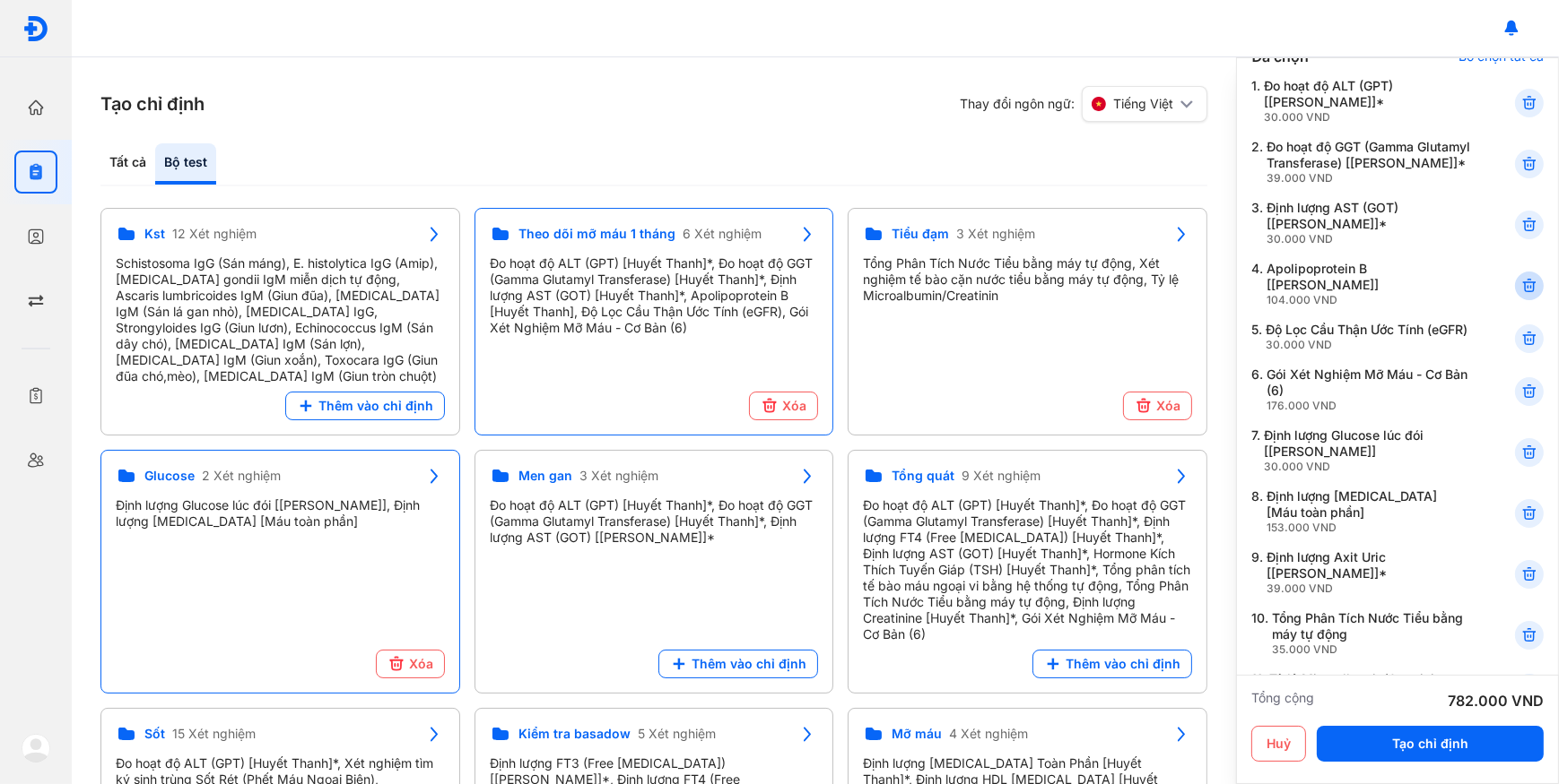
click at [1520, 288] on icon at bounding box center [1529, 286] width 18 height 18
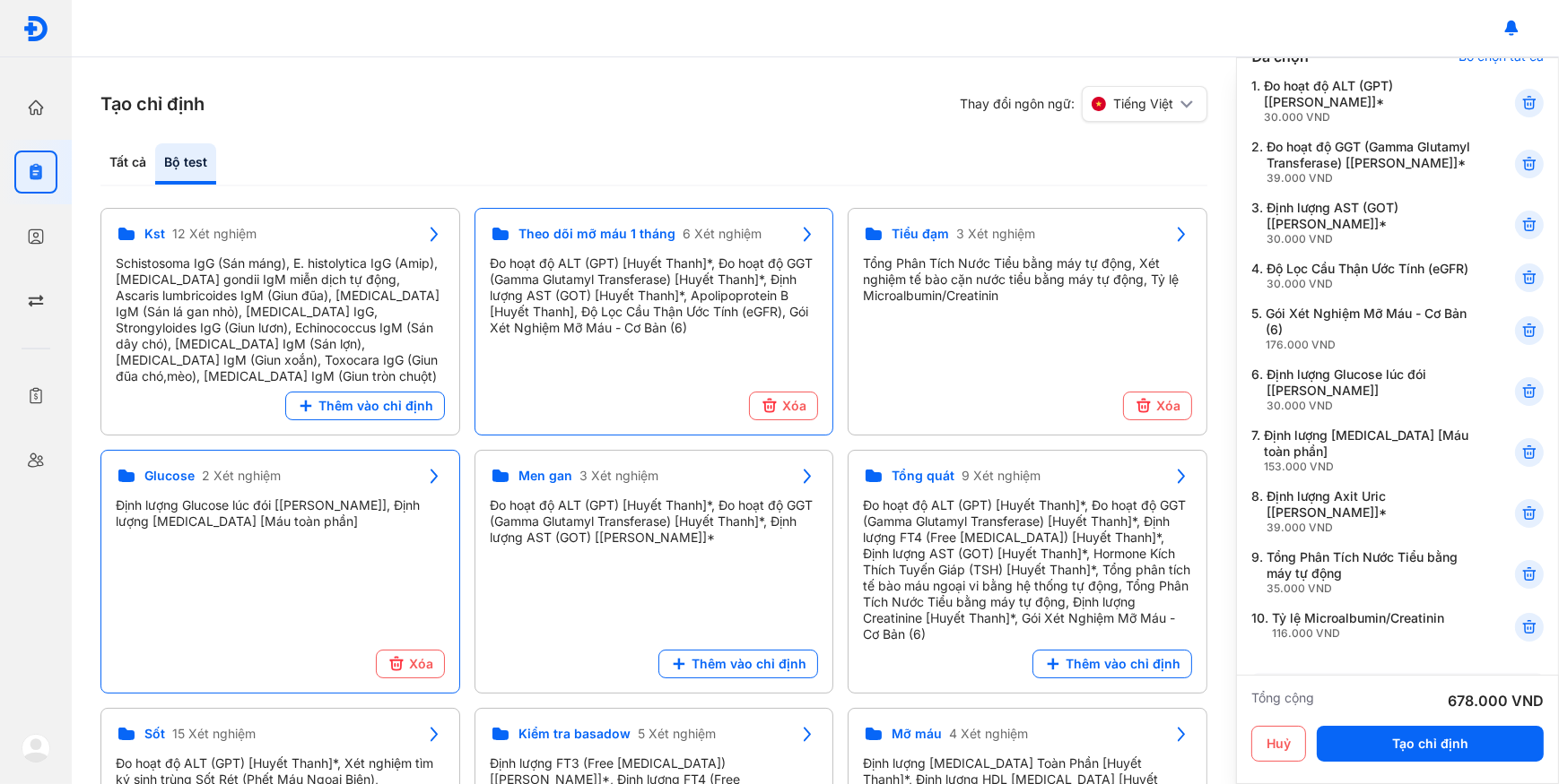
scroll to position [407, 0]
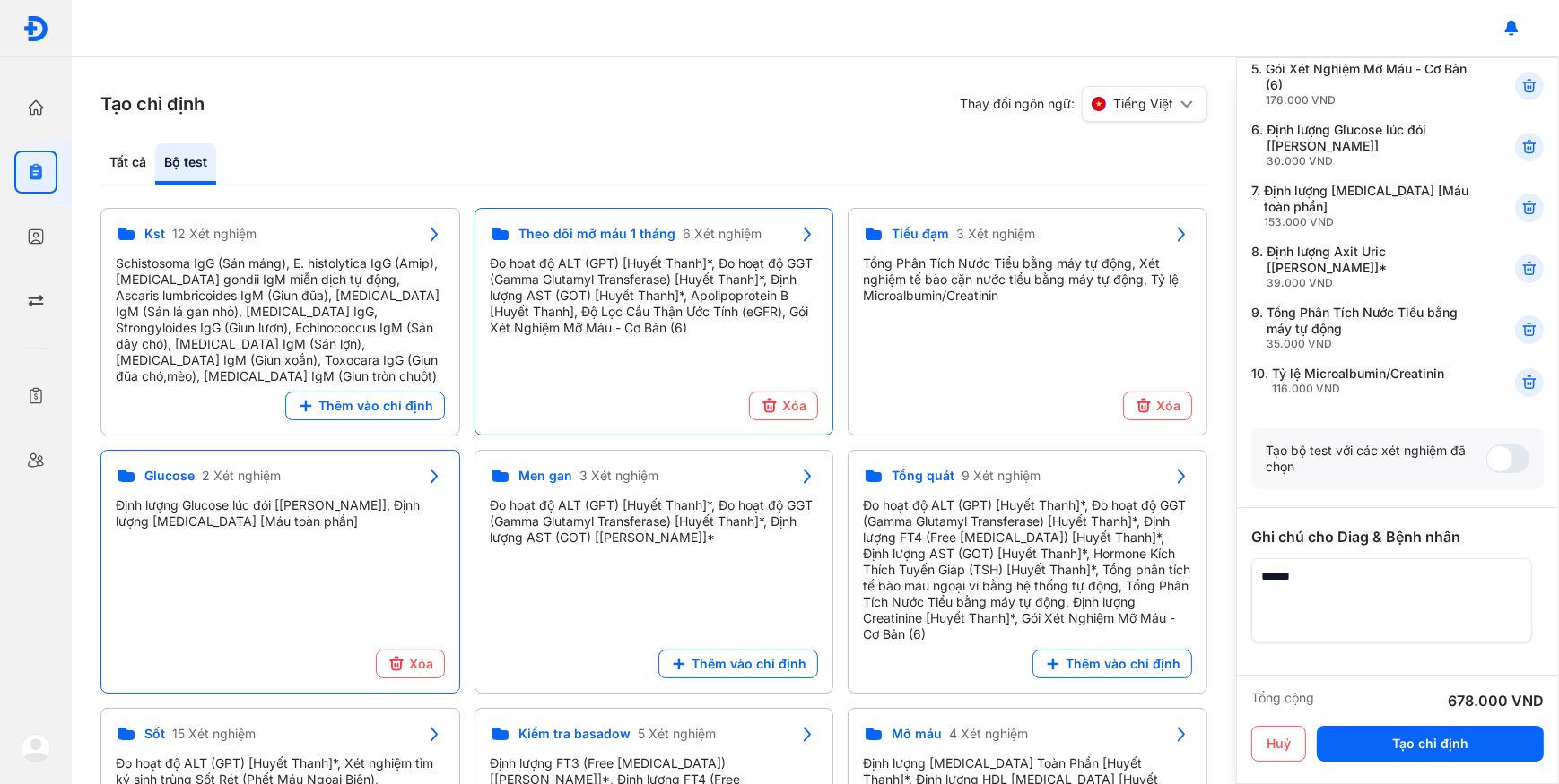
click at [1315, 614] on textarea at bounding box center [1392, 600] width 280 height 85
paste textarea "**********"
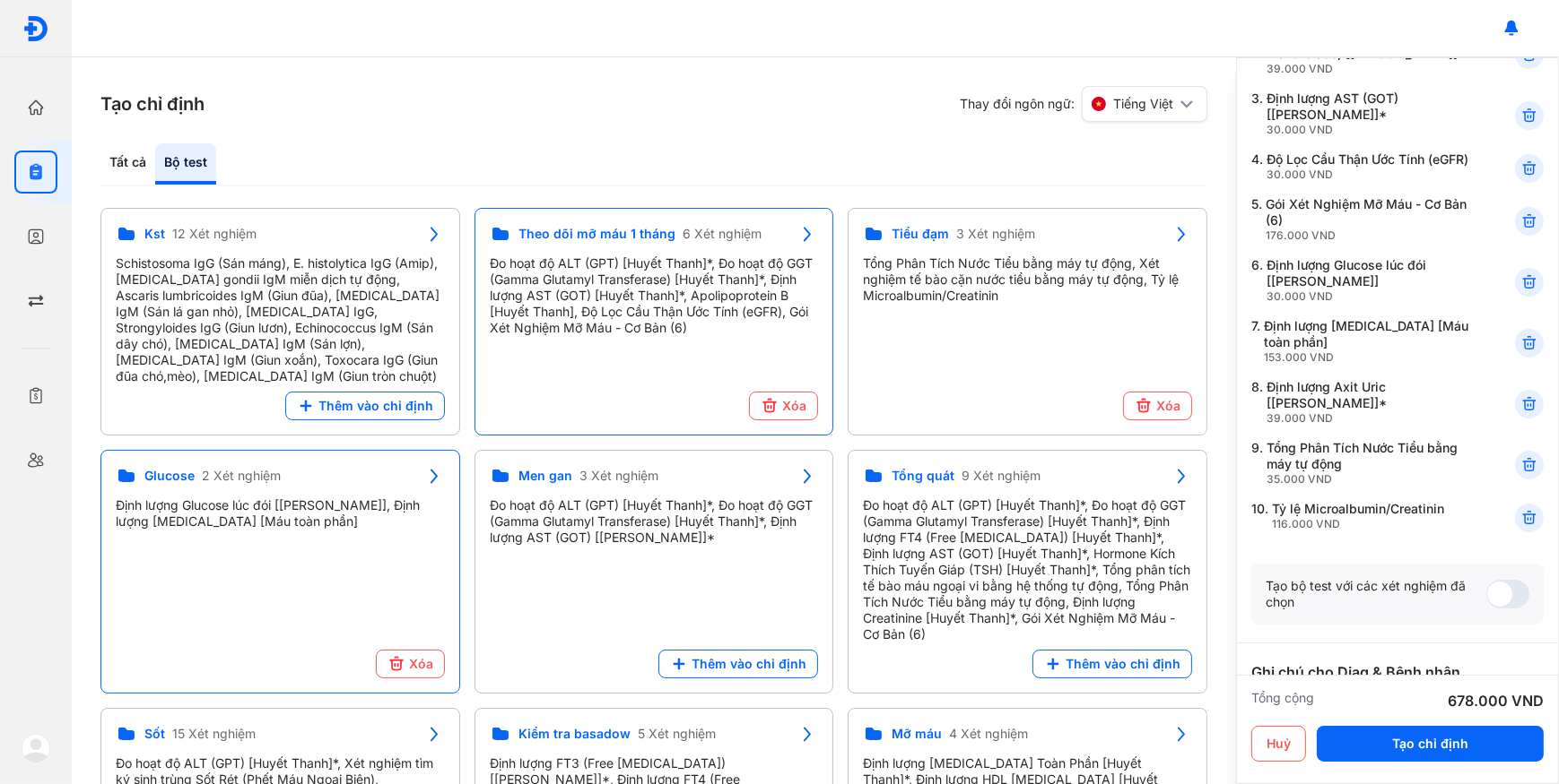
scroll to position [244, 0]
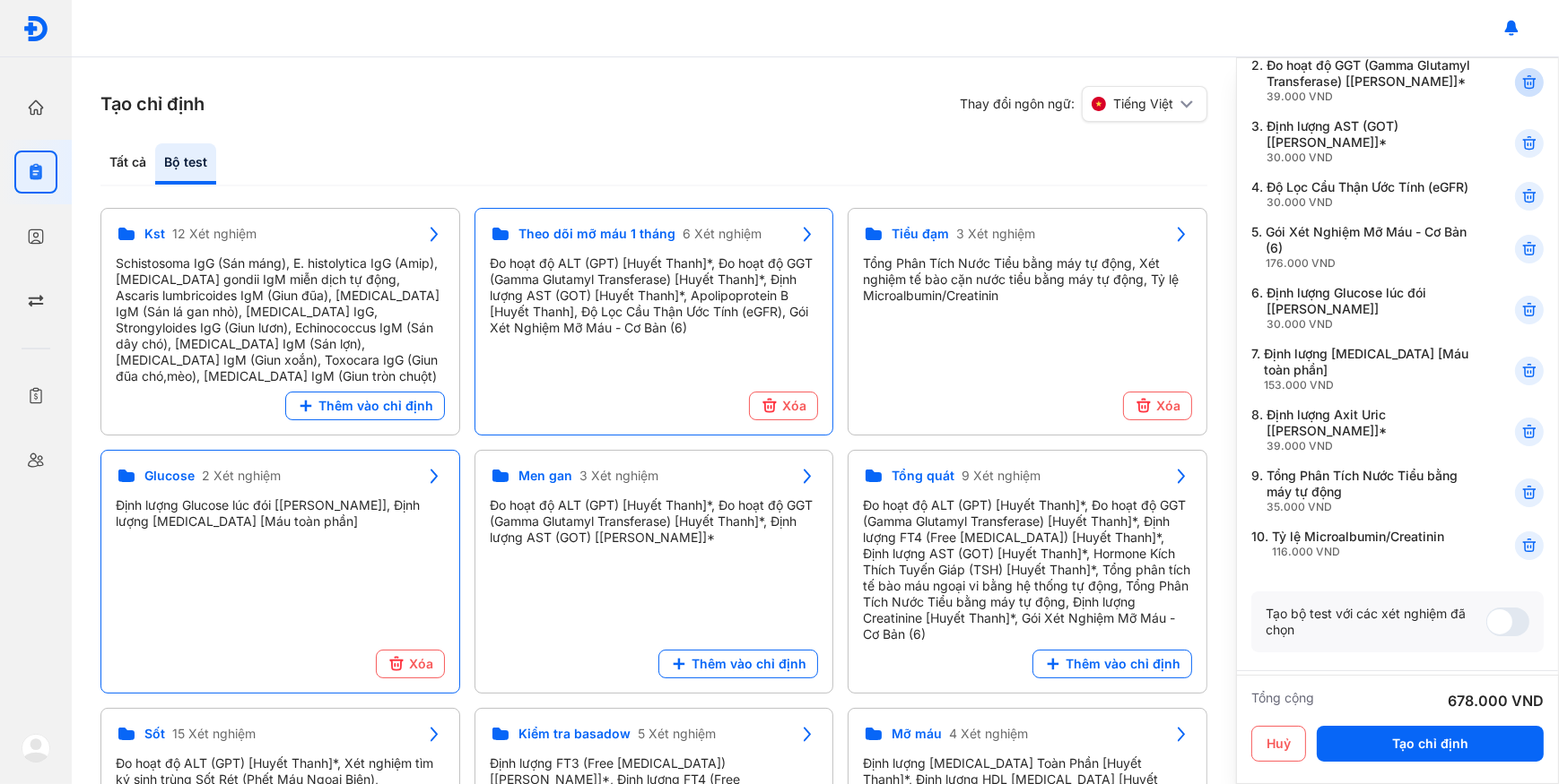
click at [1523, 86] on use at bounding box center [1529, 82] width 13 height 13
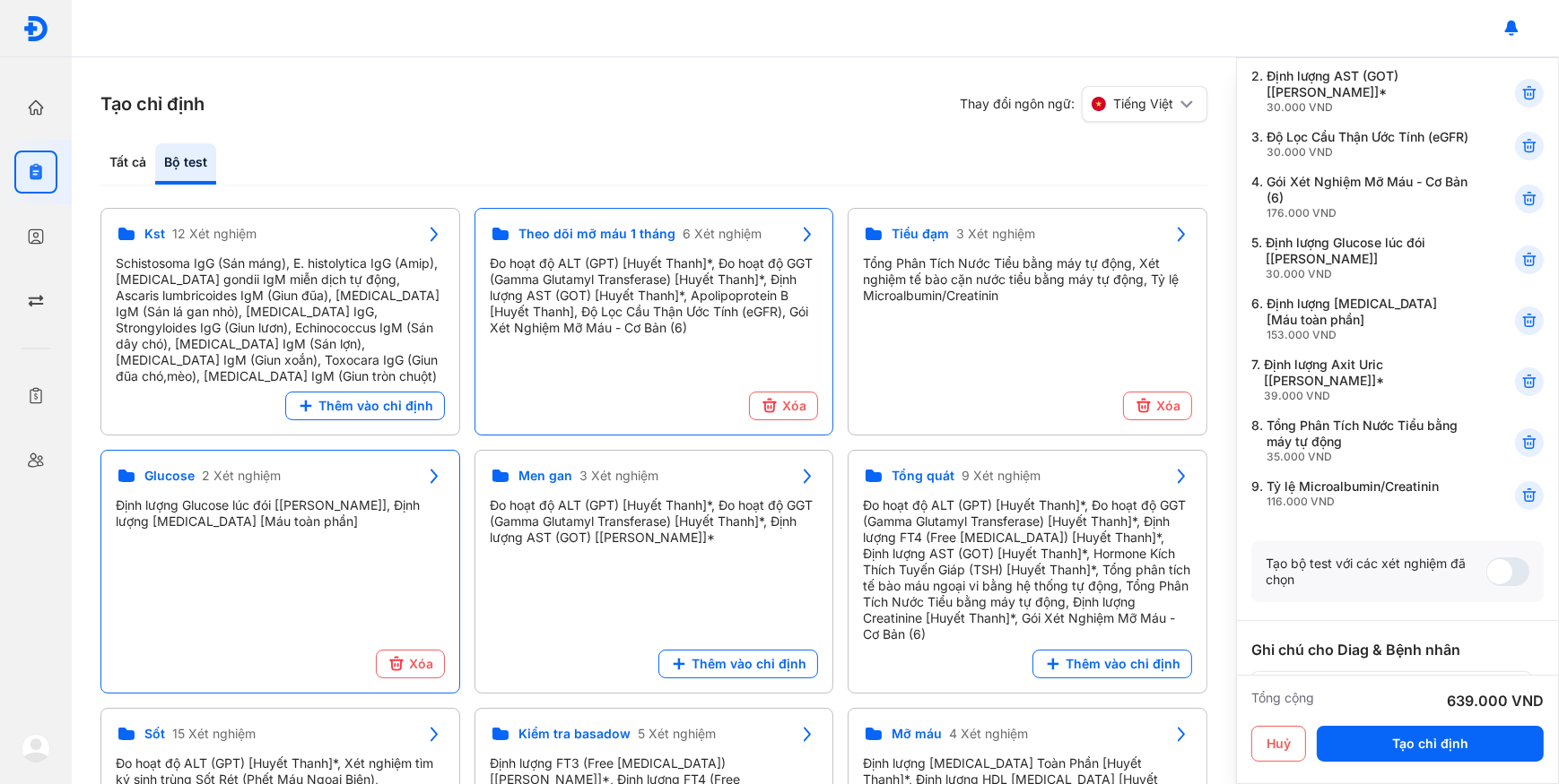
scroll to position [331, 0]
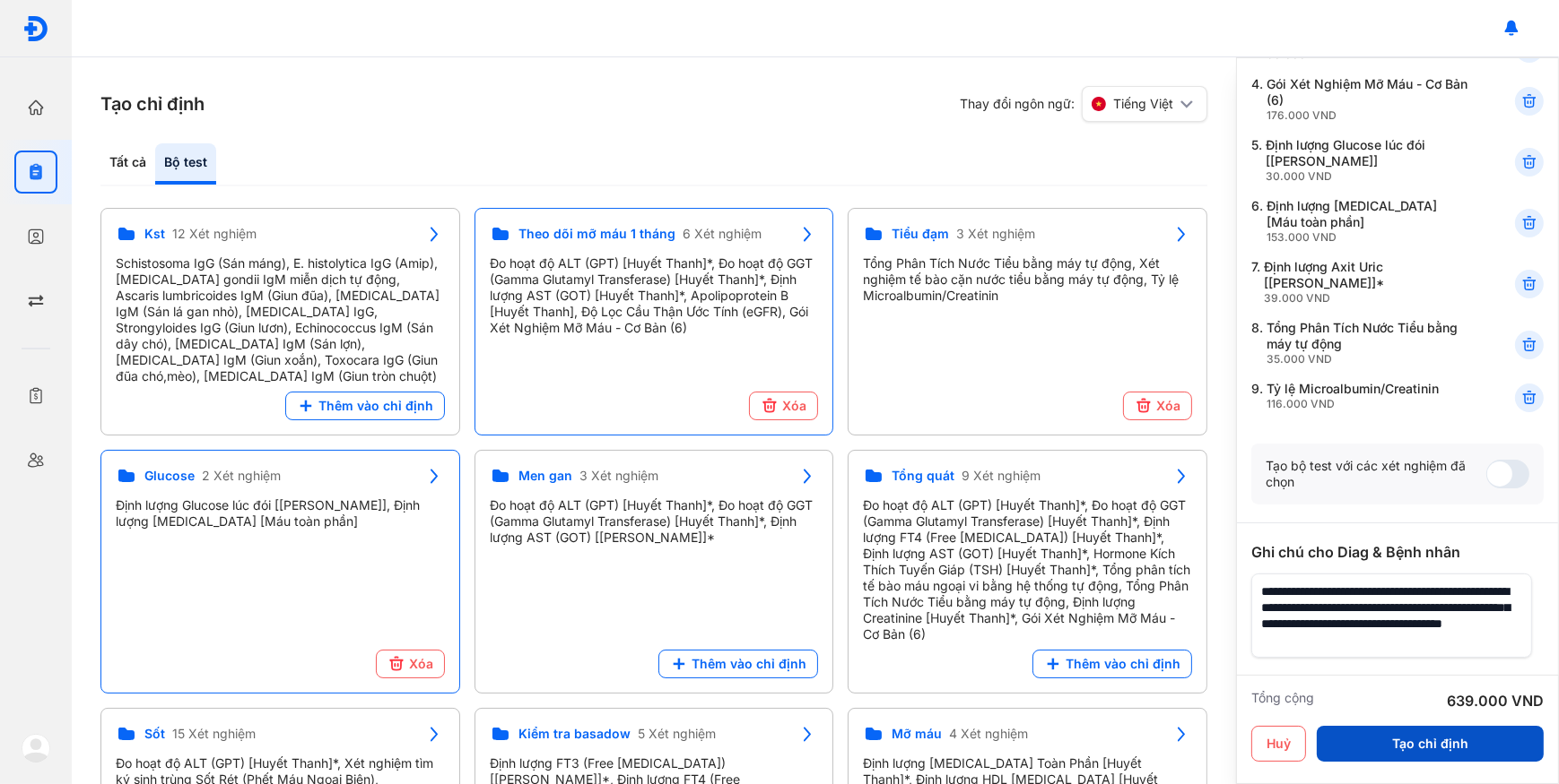
type textarea "**********"
click at [1390, 738] on button "Tạo chỉ định" at bounding box center [1430, 743] width 227 height 36
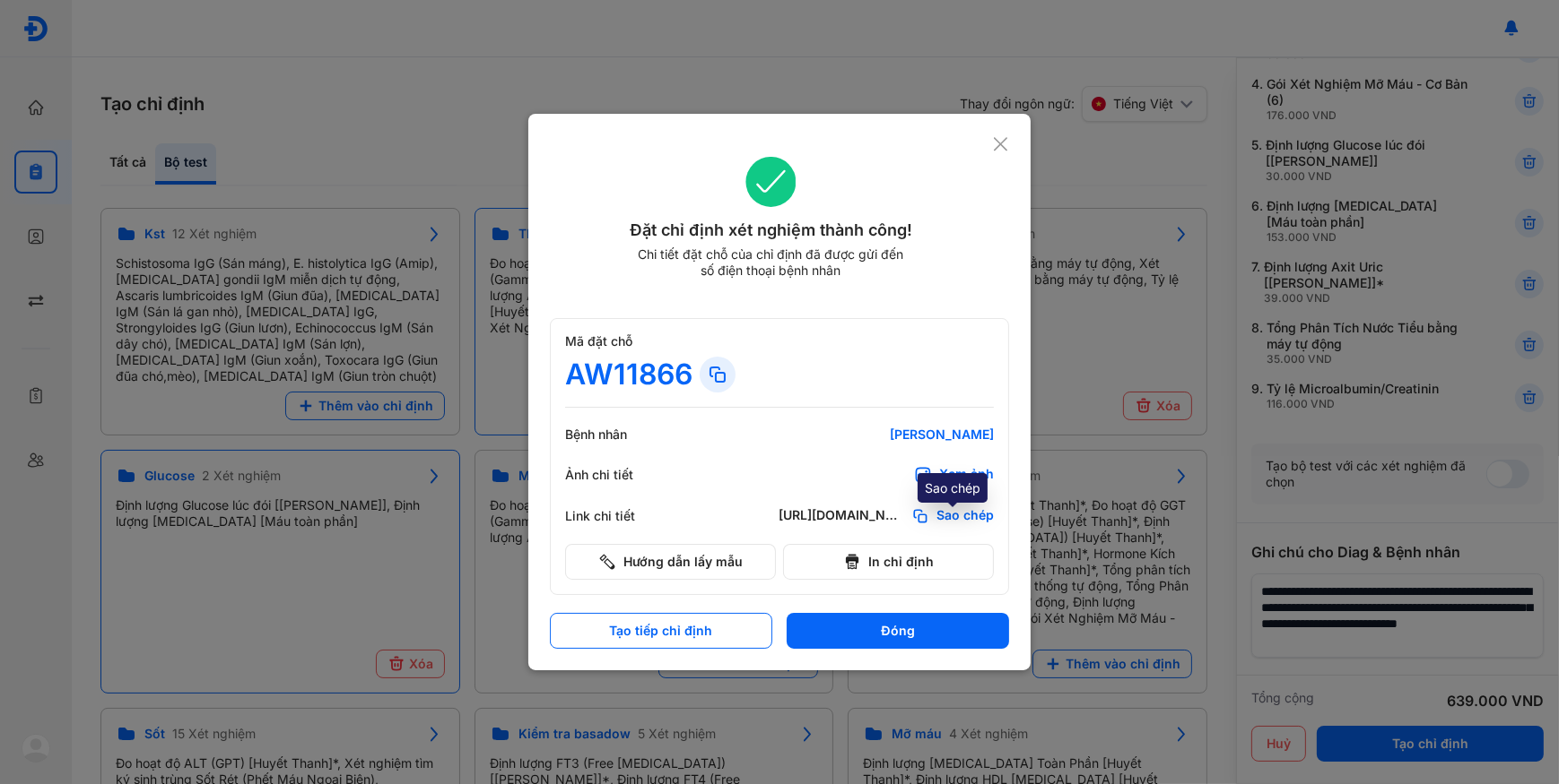
click at [949, 509] on span "Sao chép" at bounding box center [964, 517] width 57 height 18
